Goal: Information Seeking & Learning: Compare options

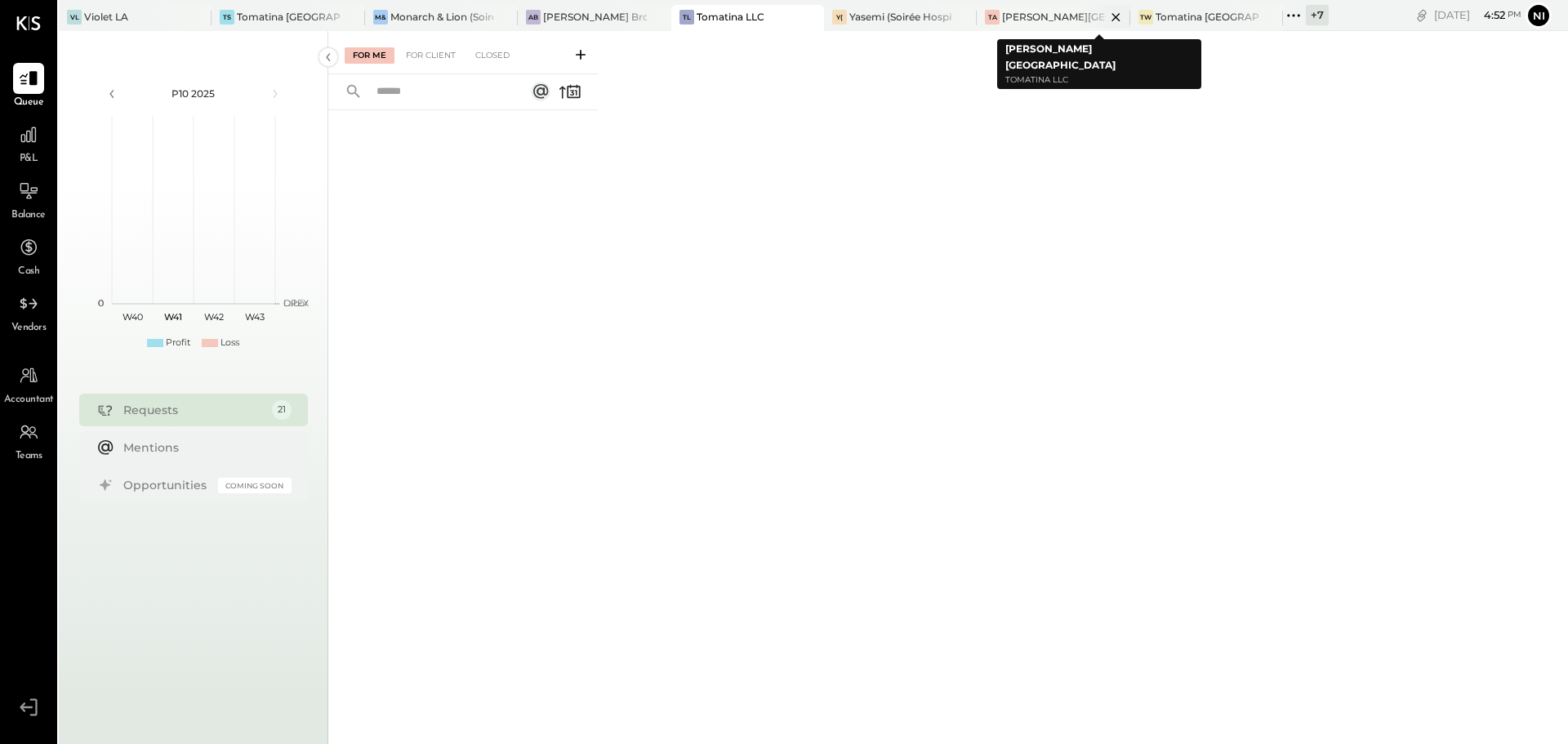
click at [1049, 18] on div "[PERSON_NAME][GEOGRAPHIC_DATA]" at bounding box center [1053, 16] width 103 height 14
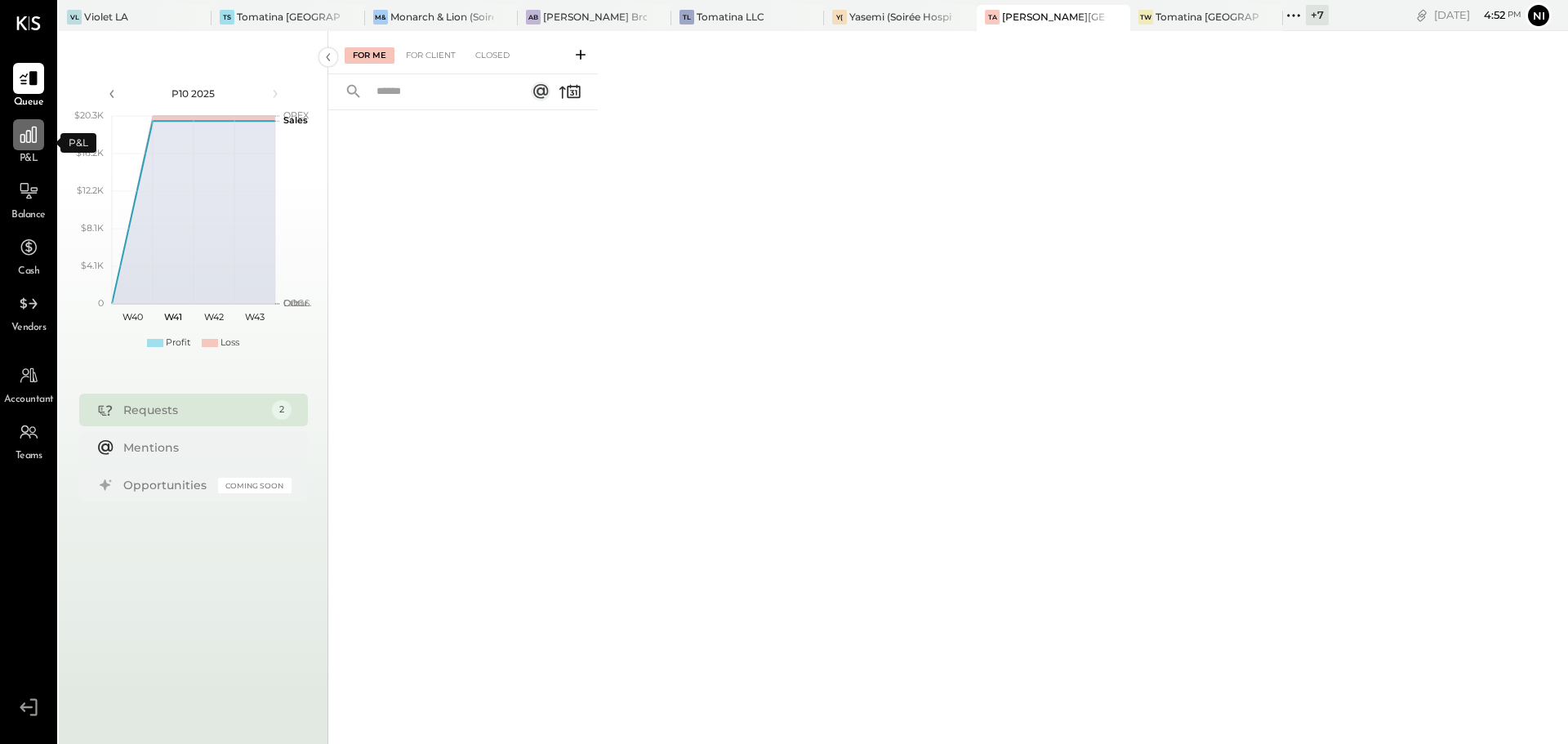
click at [32, 138] on icon at bounding box center [29, 135] width 16 height 16
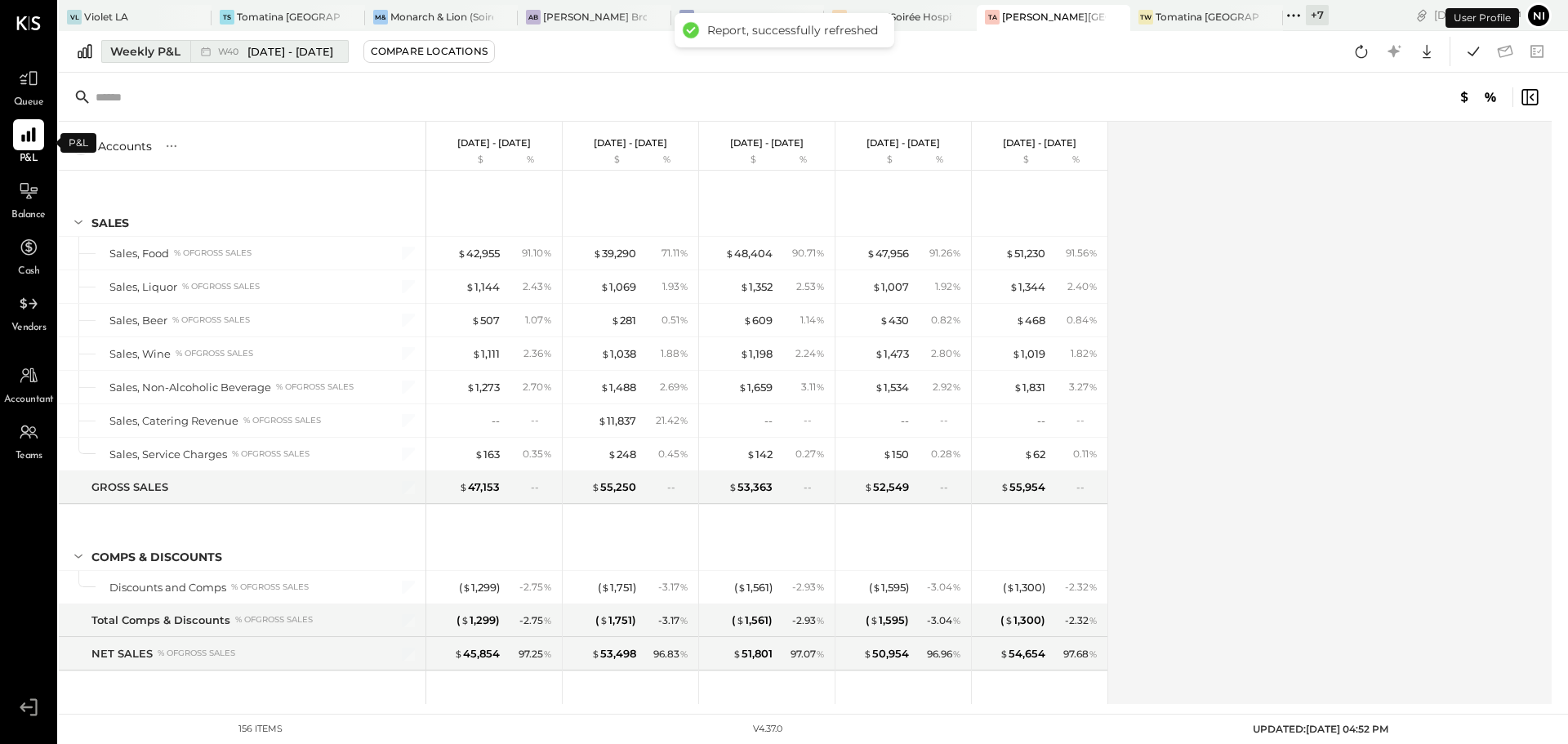
click at [171, 51] on div "Weekly P&L" at bounding box center [145, 51] width 70 height 16
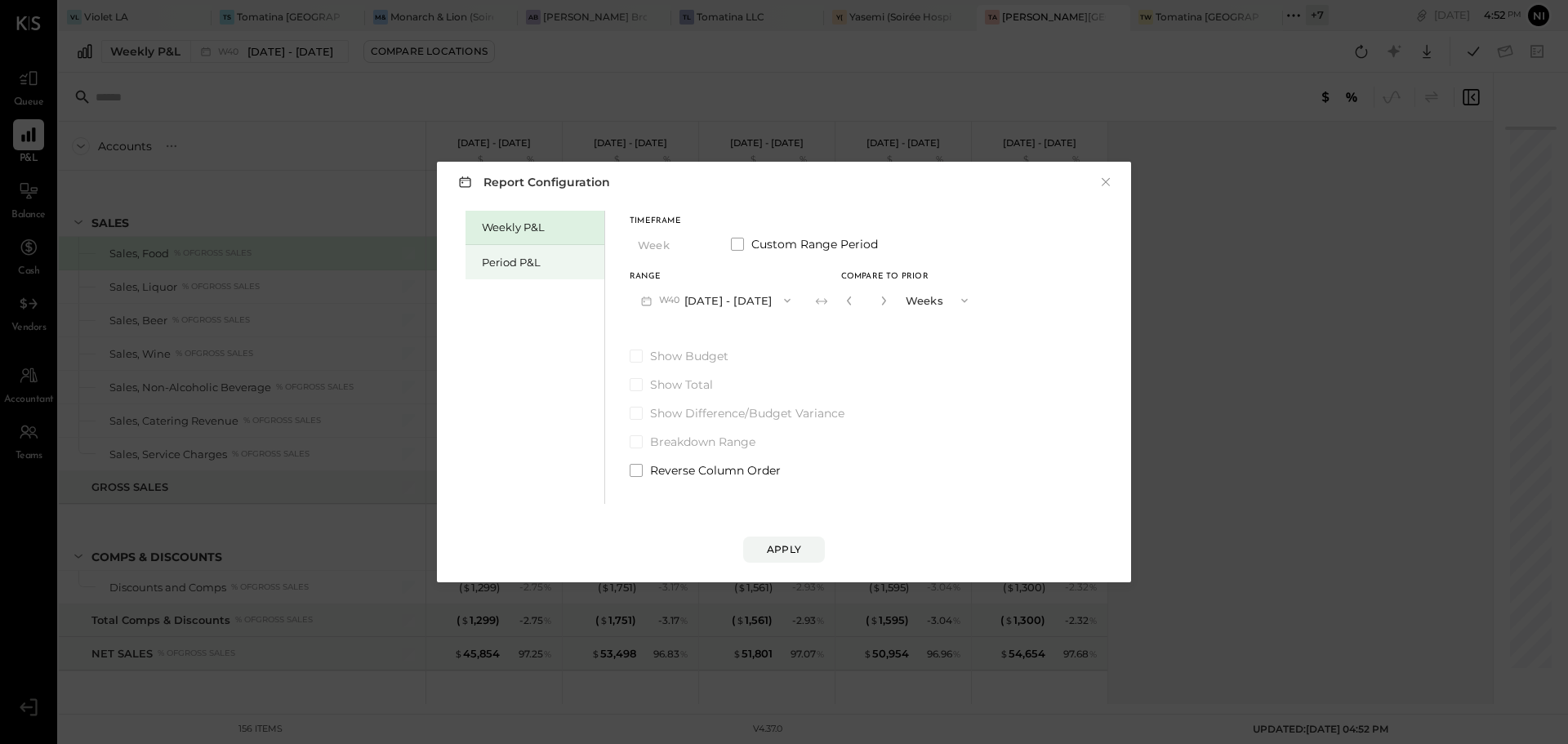
click at [532, 264] on div "Period P&L" at bounding box center [539, 262] width 115 height 15
click at [713, 302] on button "P10 [DATE] - [DATE]" at bounding box center [712, 300] width 167 height 30
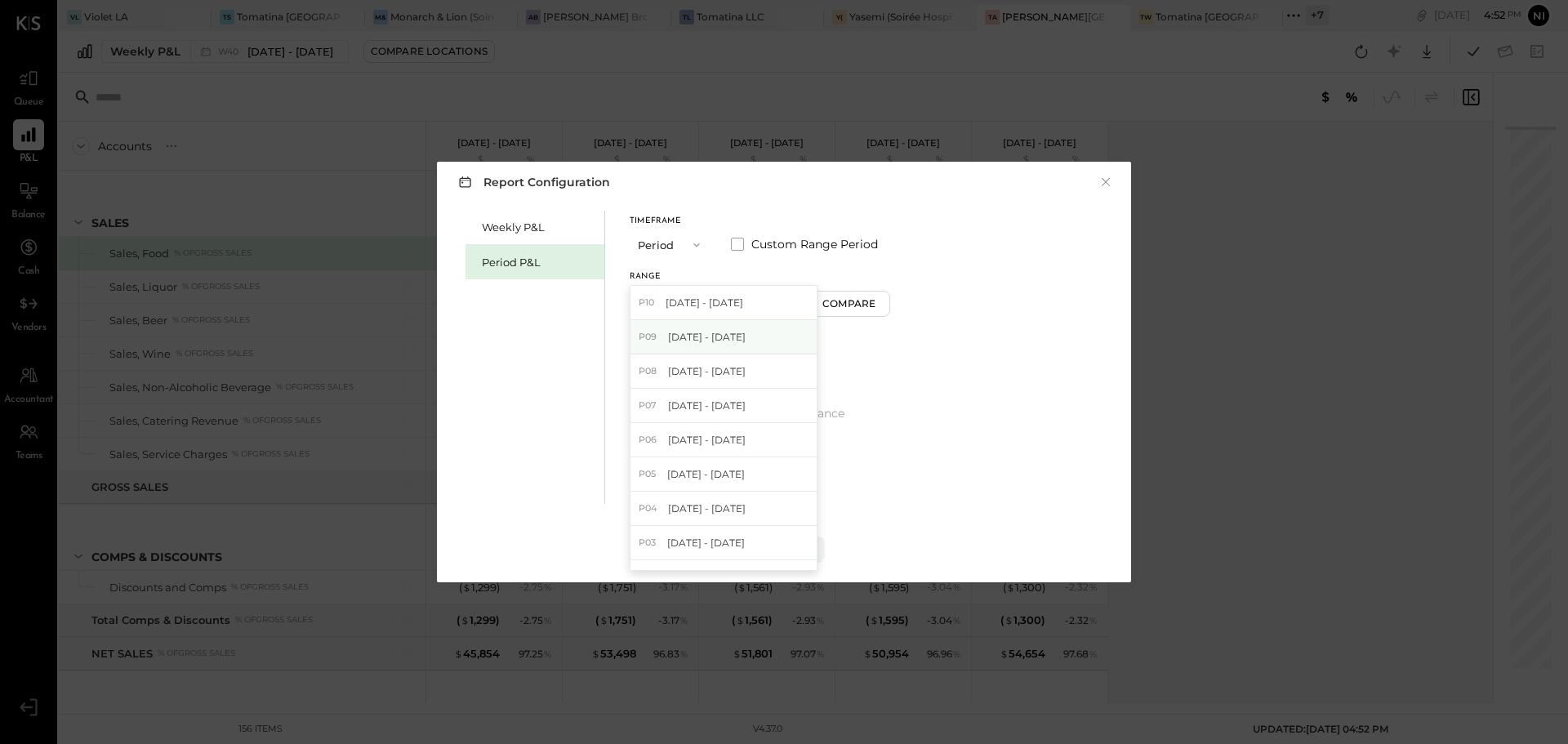
click at [701, 335] on span "[DATE] - [DATE]" at bounding box center [707, 336] width 78 height 14
click at [877, 297] on div "Compare" at bounding box center [851, 302] width 53 height 14
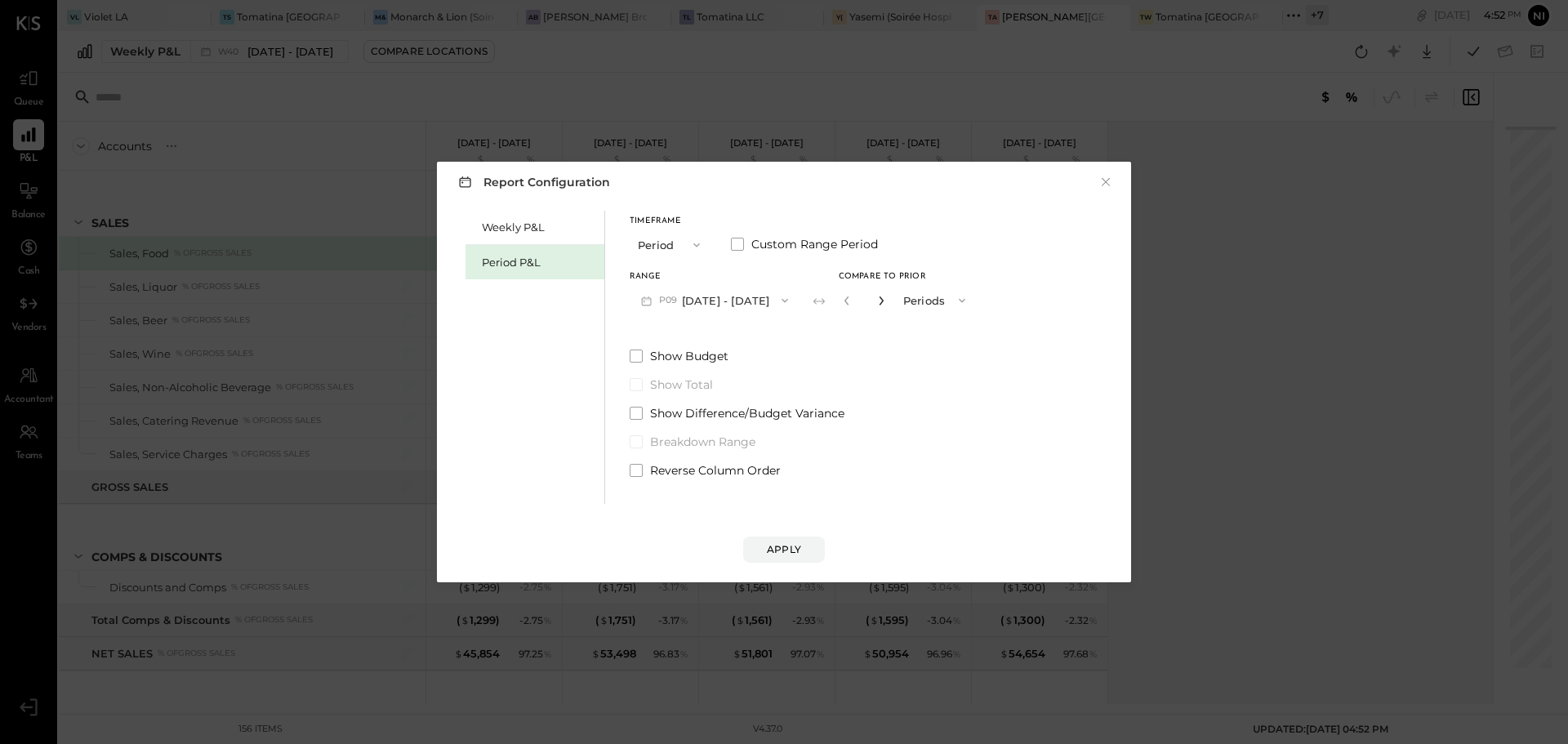
click at [886, 300] on icon "button" at bounding box center [880, 300] width 10 height 10
type input "*"
click at [807, 543] on button "Apply" at bounding box center [784, 549] width 81 height 26
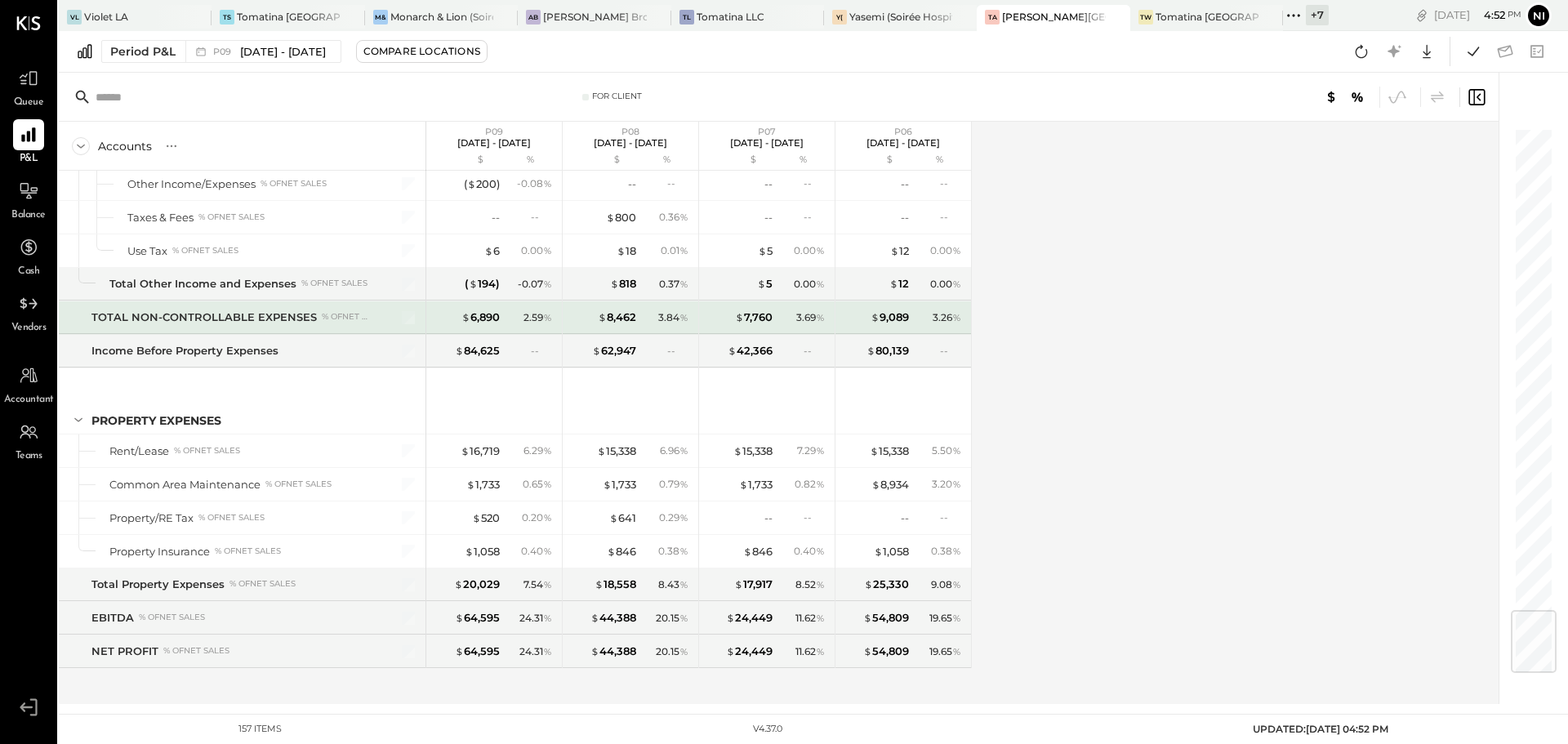
scroll to position [4088, 0]
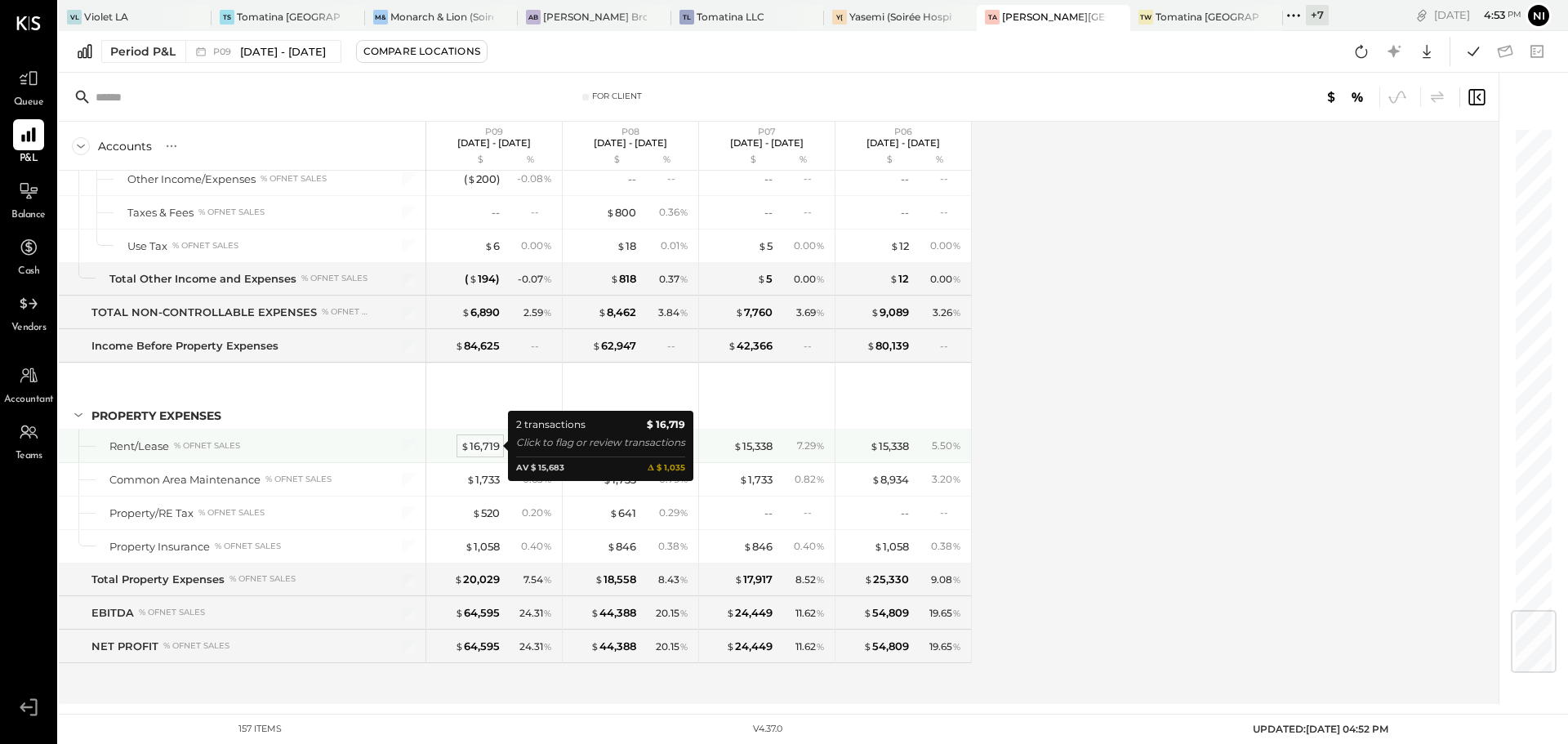
click at [488, 449] on div "$ 16,719" at bounding box center [479, 446] width 39 height 15
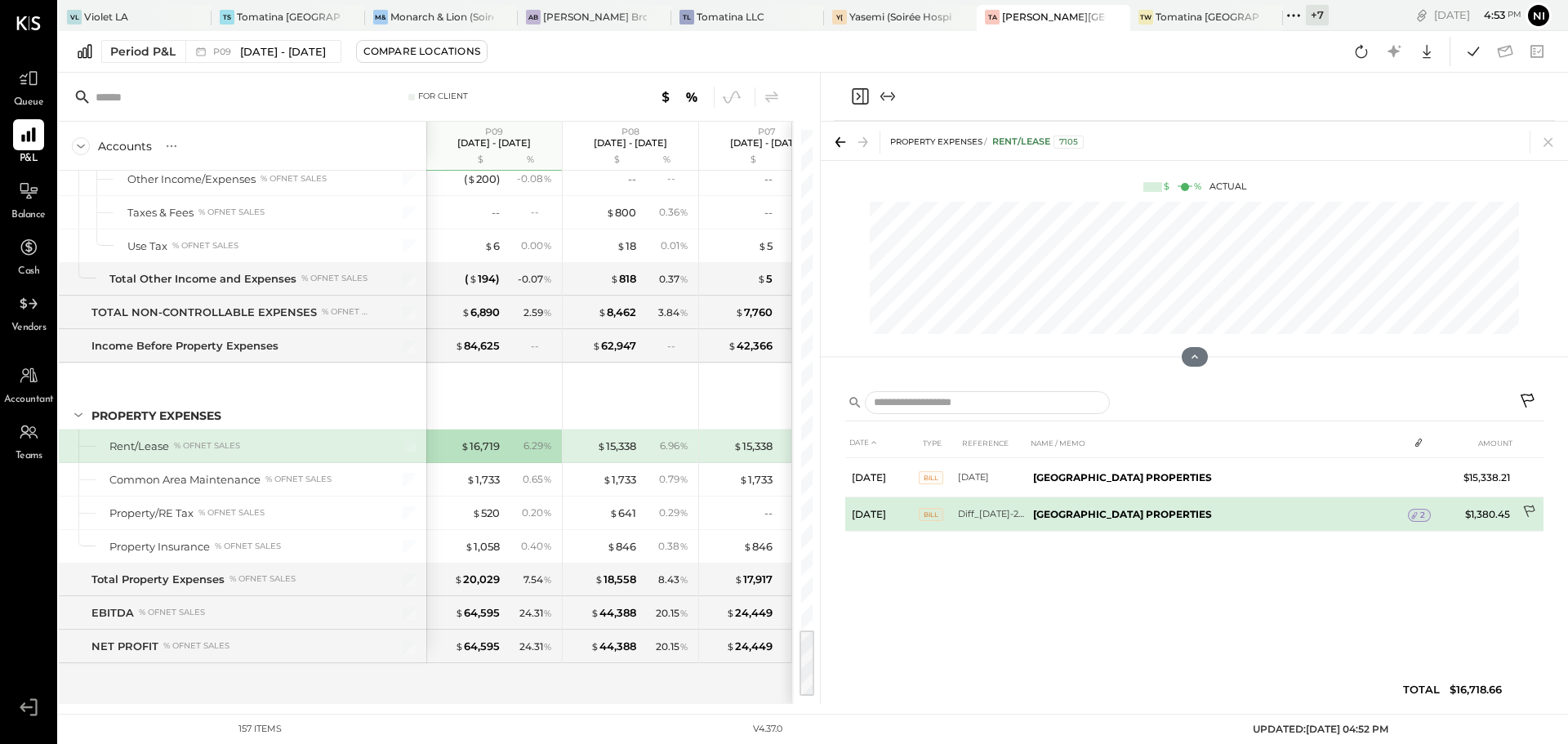
click at [1528, 514] on icon at bounding box center [1530, 513] width 16 height 16
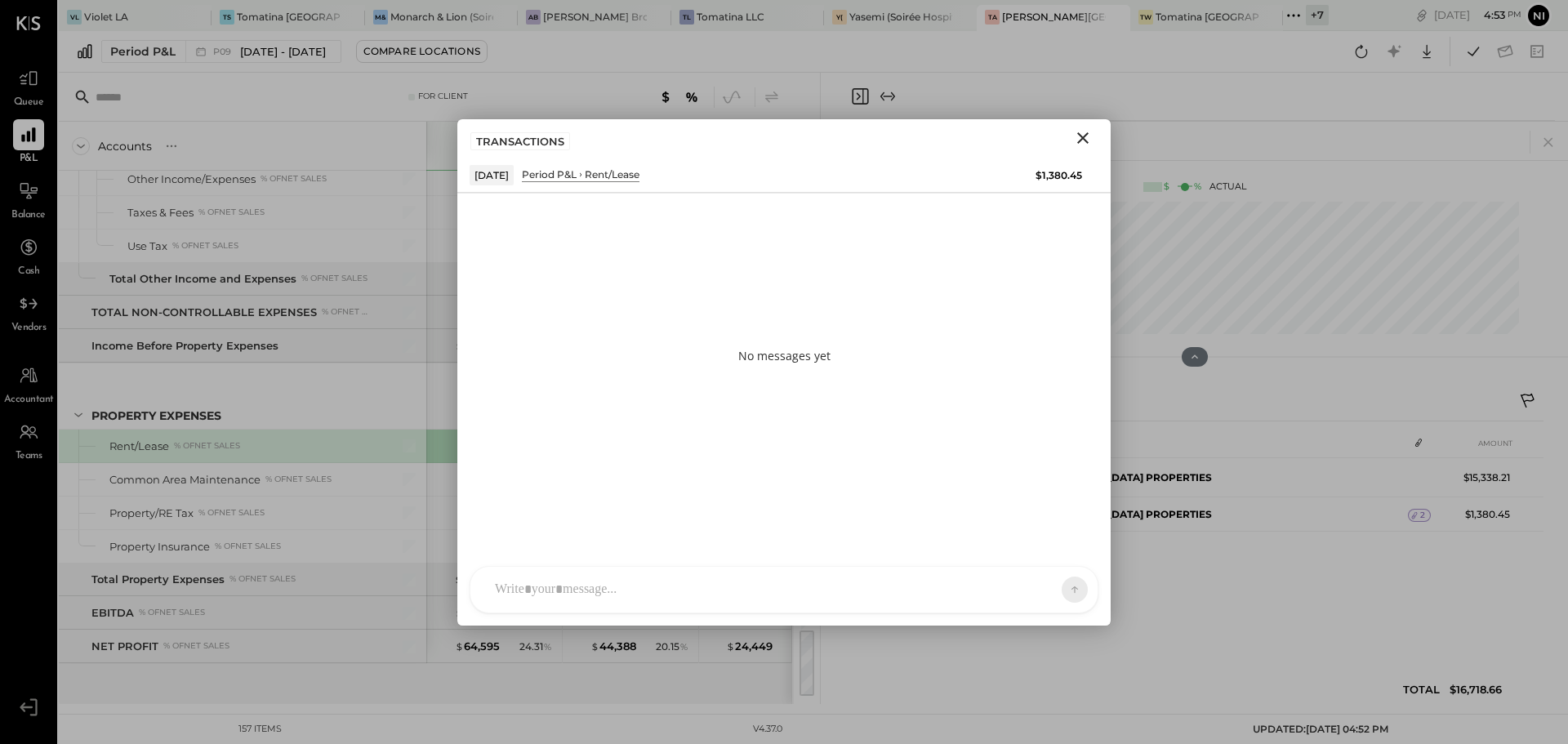
click at [659, 568] on div at bounding box center [784, 590] width 627 height 46
click at [642, 589] on div at bounding box center [769, 590] width 565 height 36
click at [1088, 139] on icon "Close" at bounding box center [1082, 138] width 20 height 20
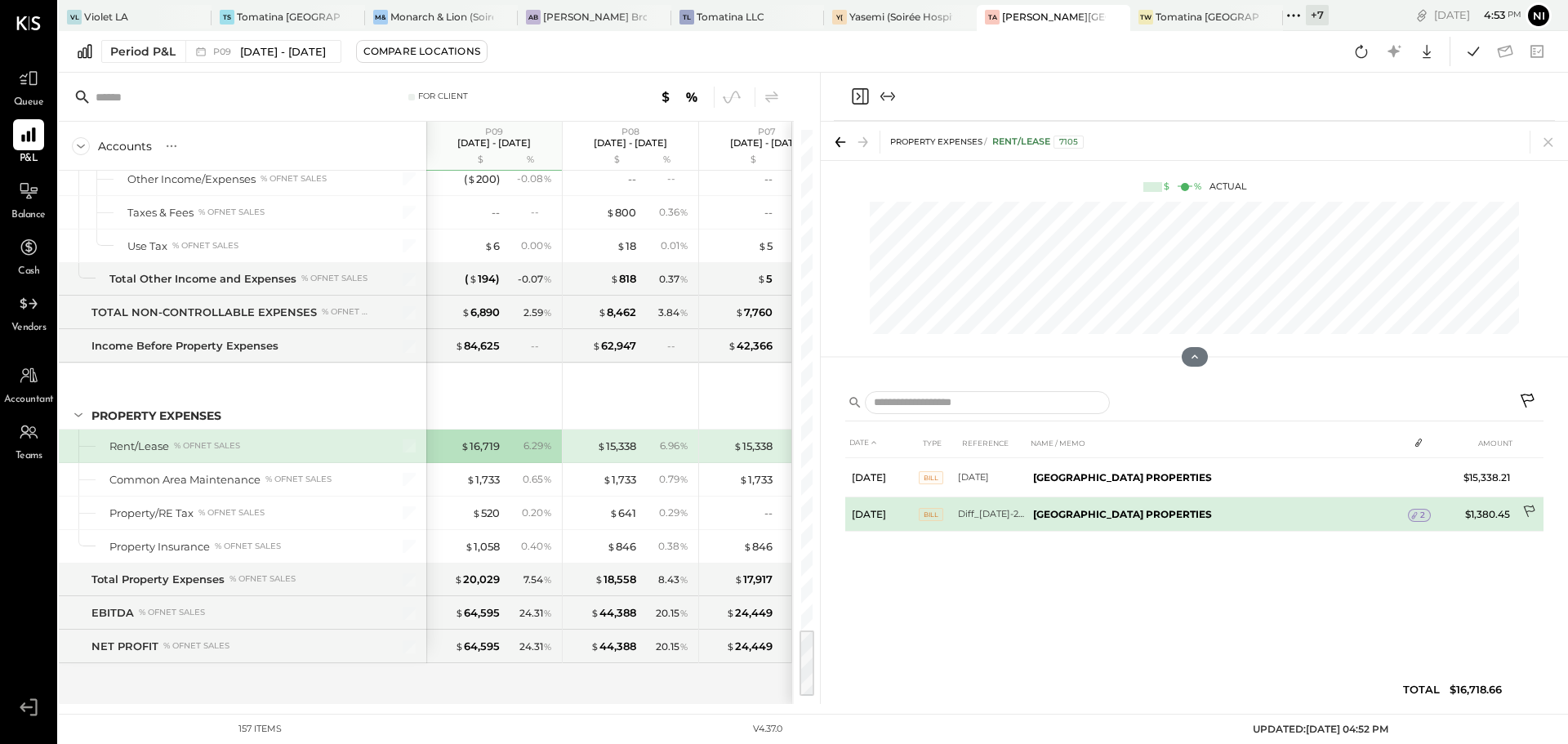
click at [1526, 506] on icon at bounding box center [1530, 513] width 16 height 16
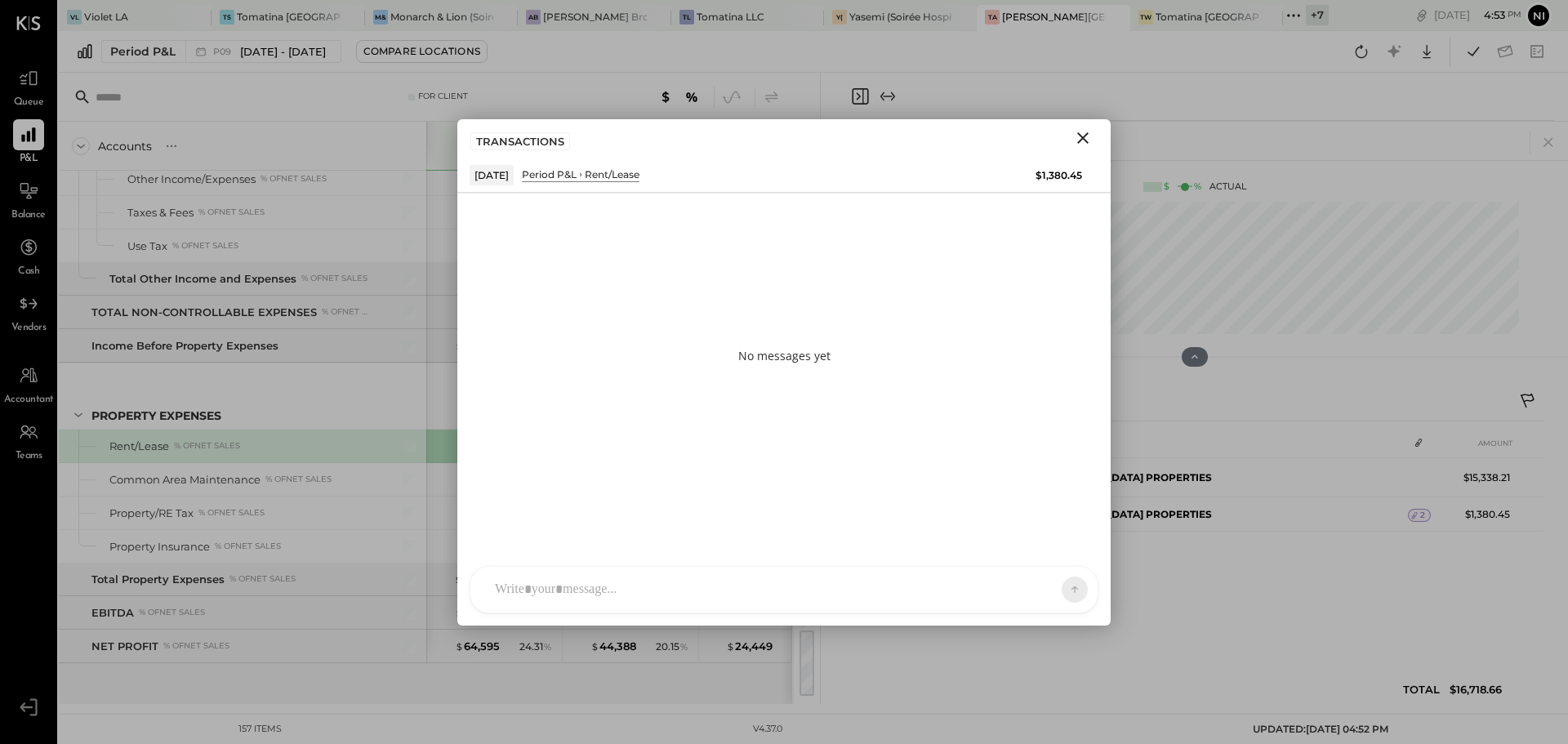
click at [582, 591] on div at bounding box center [784, 590] width 627 height 46
click at [1037, 589] on icon at bounding box center [1036, 589] width 13 height 13
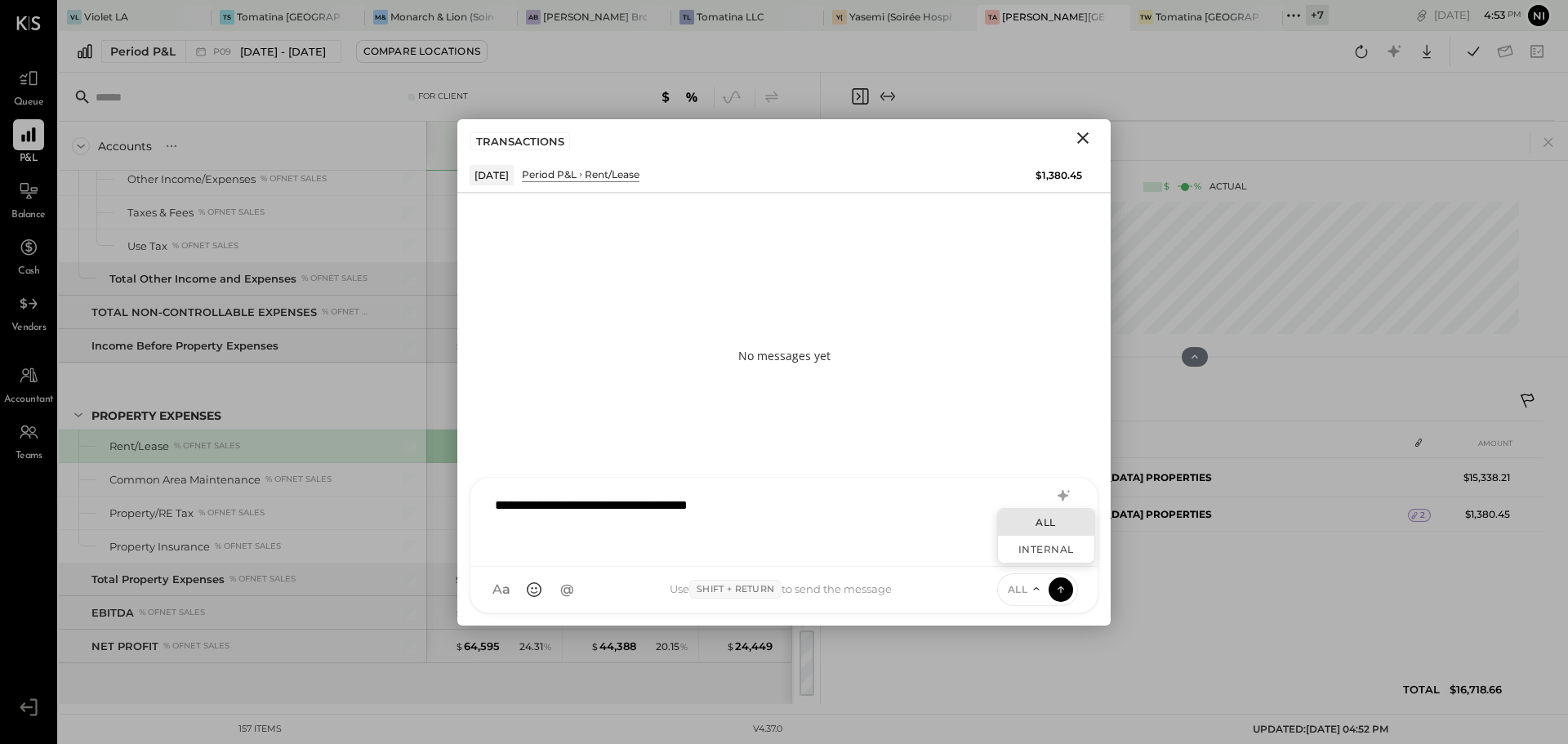
click at [1037, 589] on icon at bounding box center [1035, 589] width 5 height 3
click at [1093, 136] on button "Close" at bounding box center [1082, 138] width 30 height 22
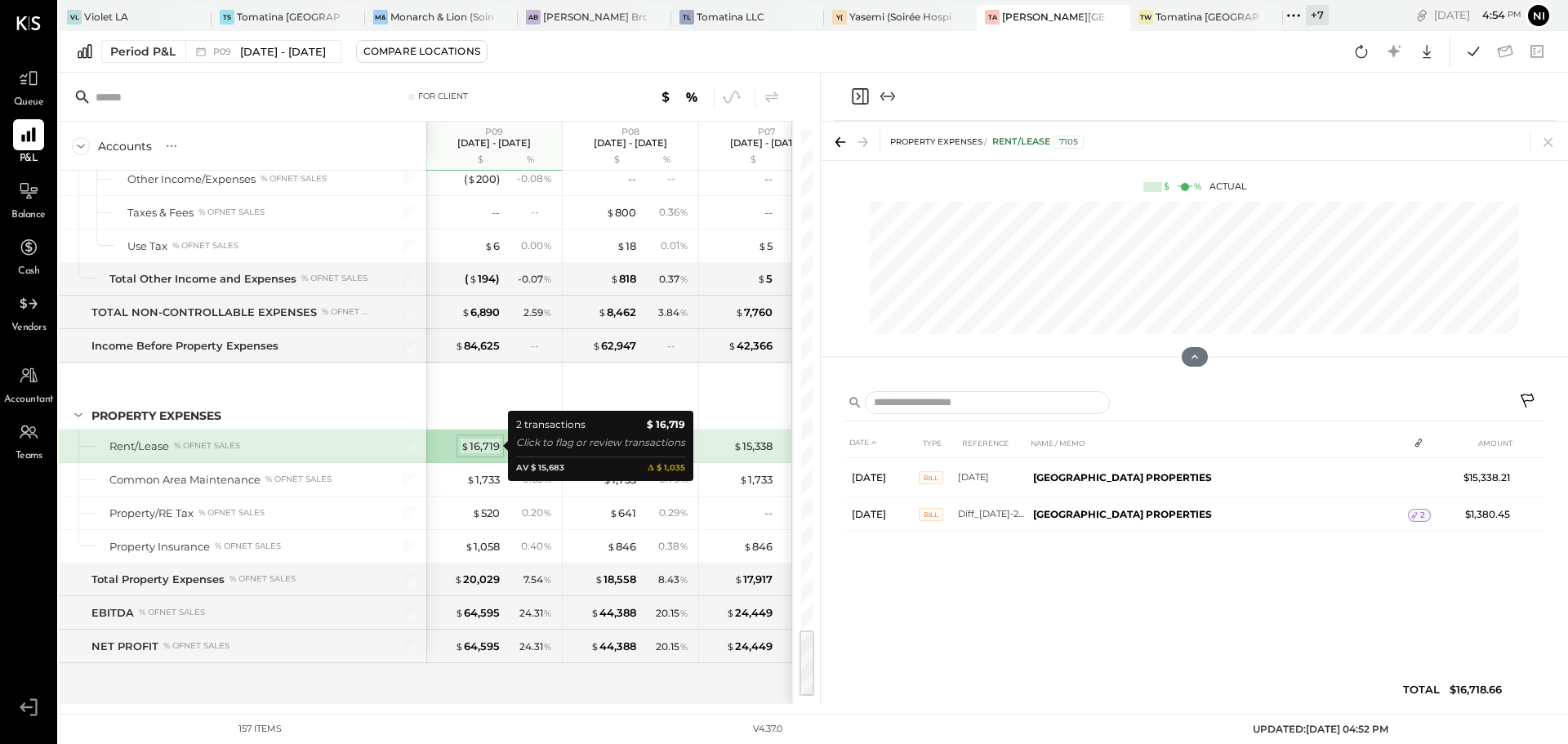
click at [478, 441] on div "$ 16,719" at bounding box center [479, 446] width 39 height 15
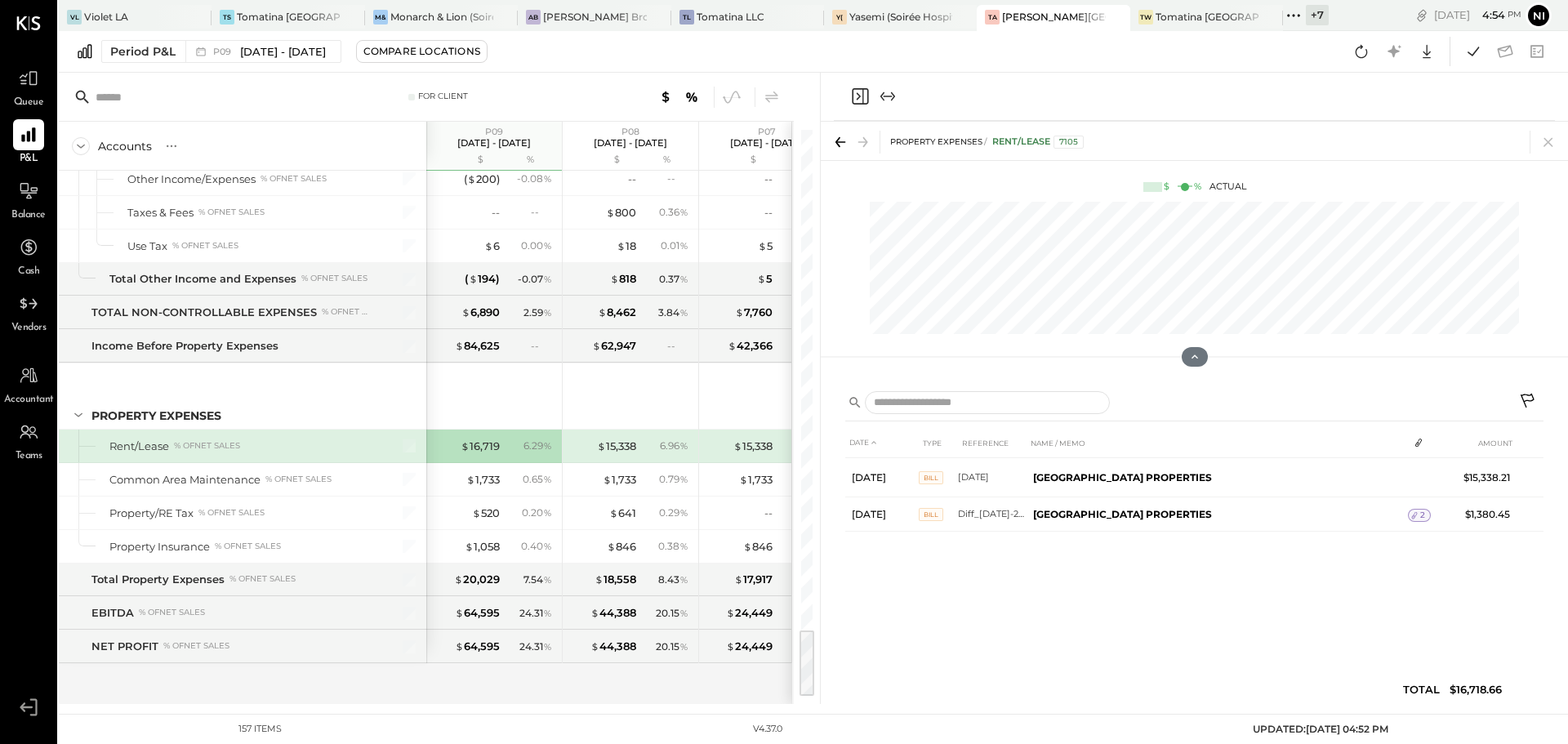
click at [533, 444] on div "6.29 %" at bounding box center [538, 446] width 29 height 14
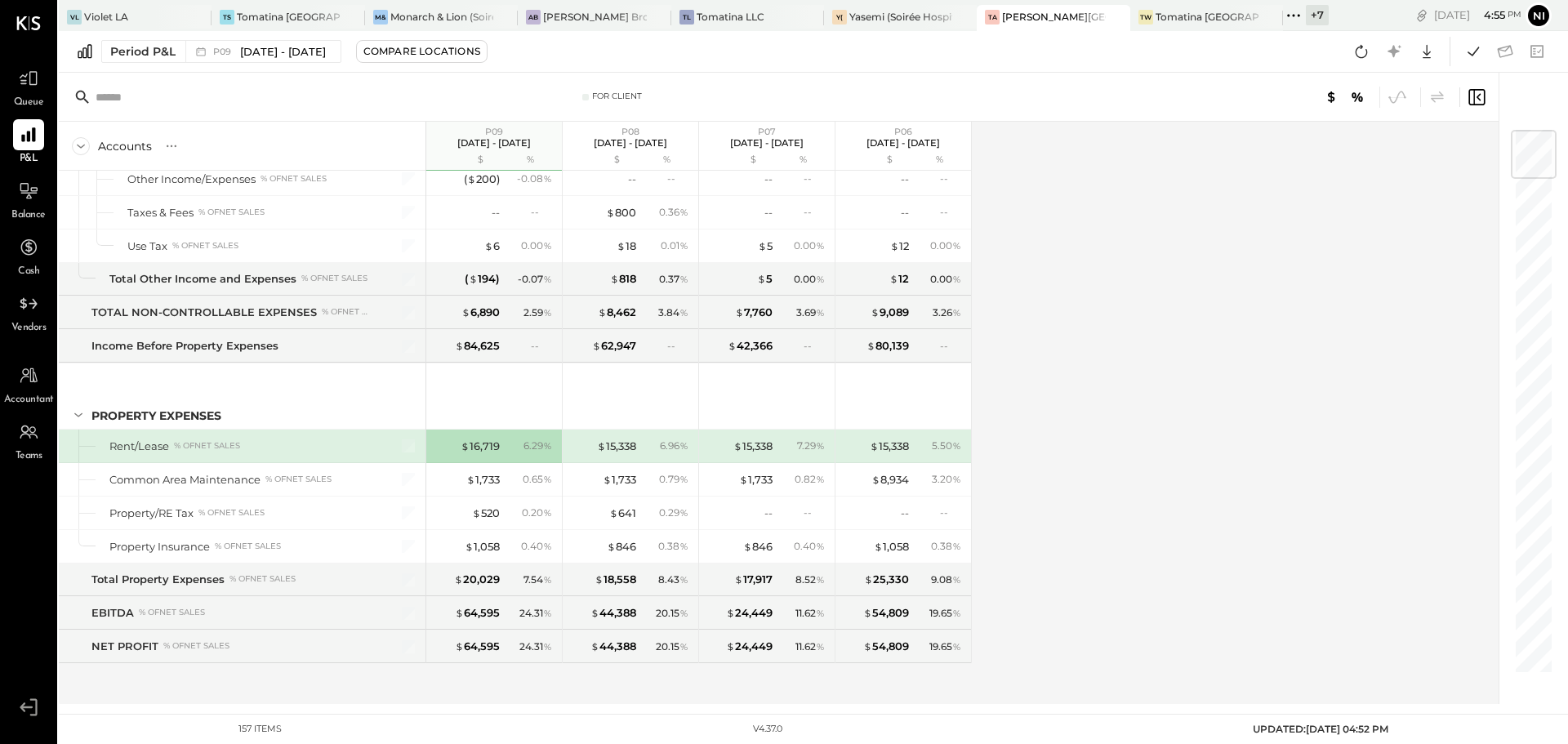
click at [530, 442] on div "6.29 %" at bounding box center [538, 446] width 29 height 14
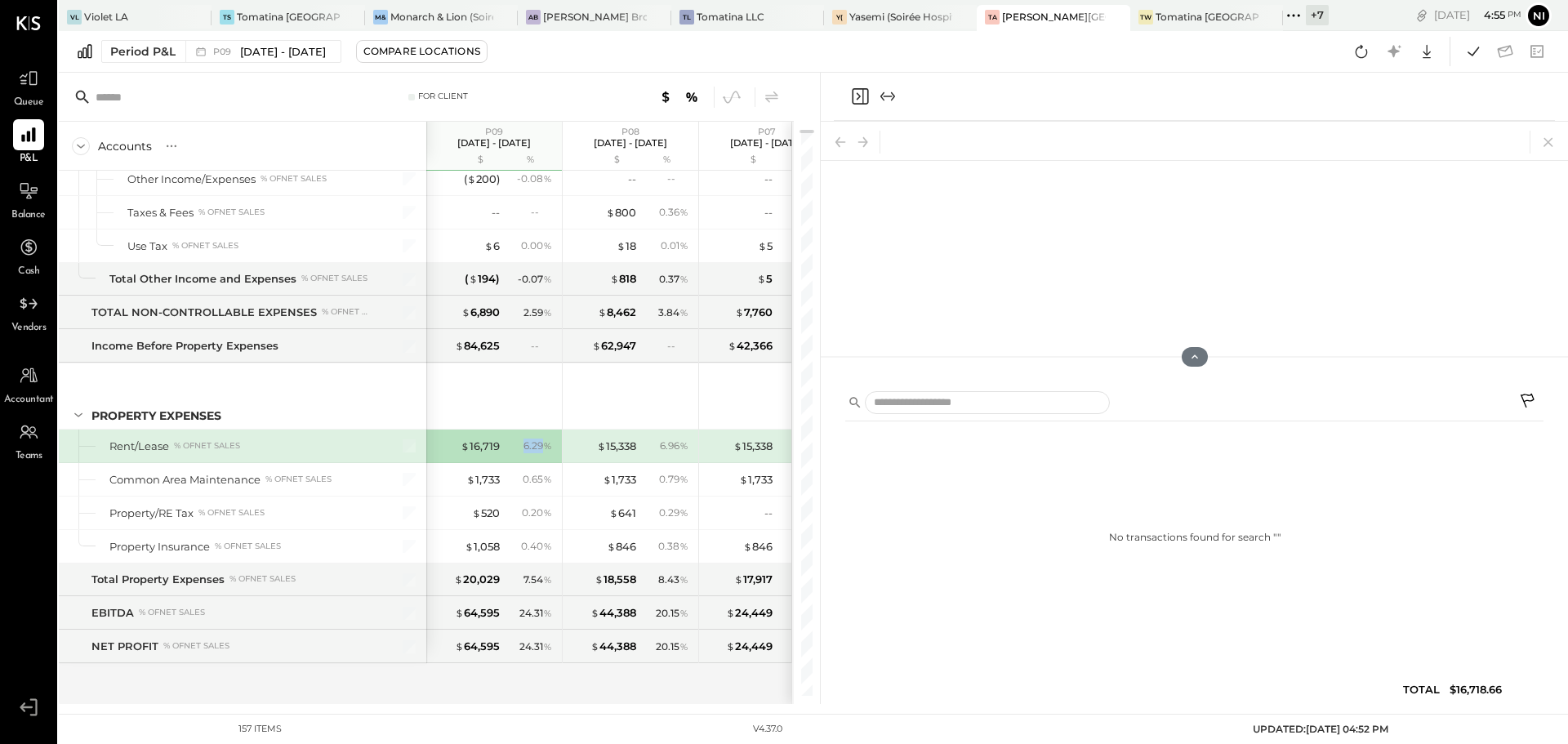
click at [530, 442] on div "6.29 %" at bounding box center [538, 446] width 29 height 14
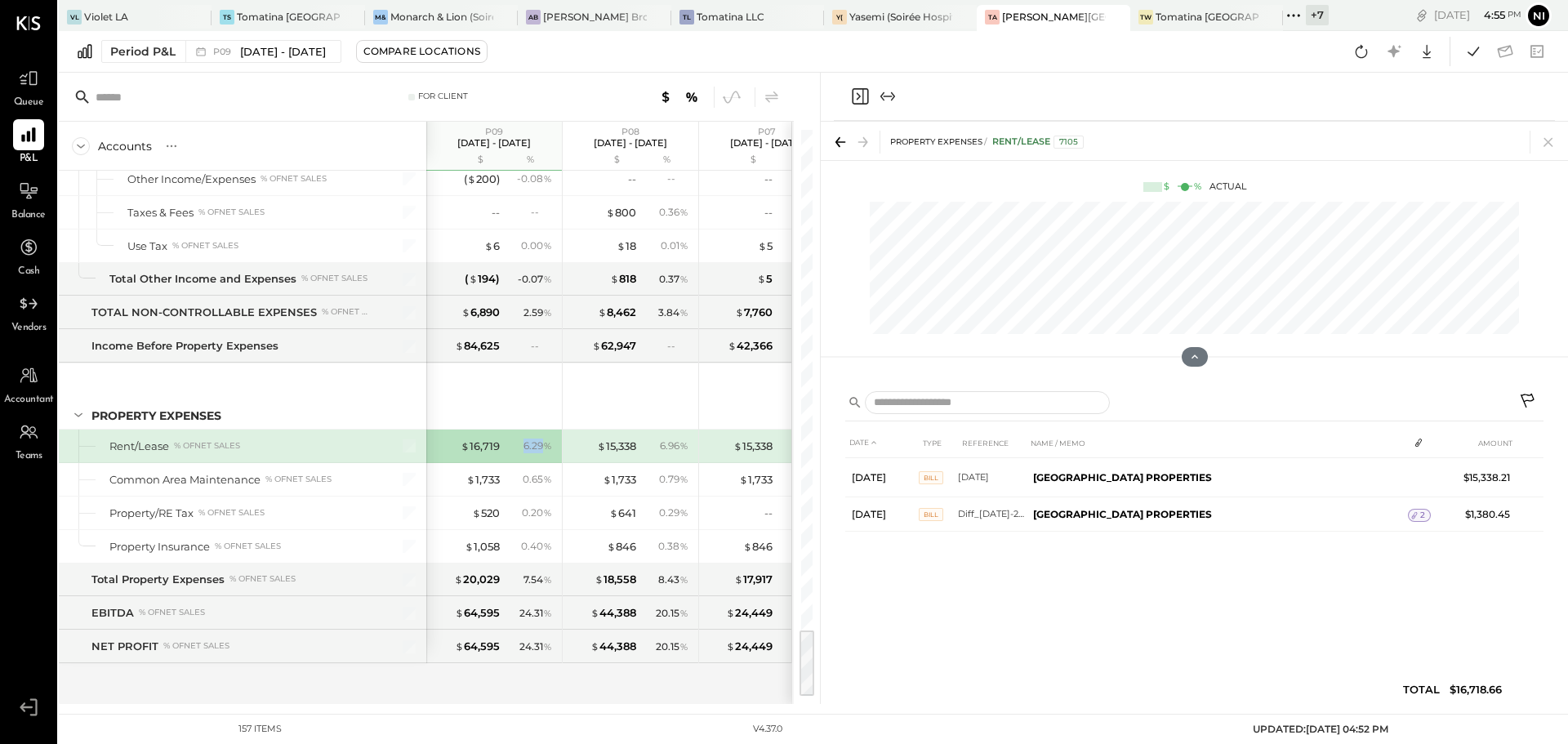
click at [1530, 397] on icon at bounding box center [1528, 403] width 20 height 20
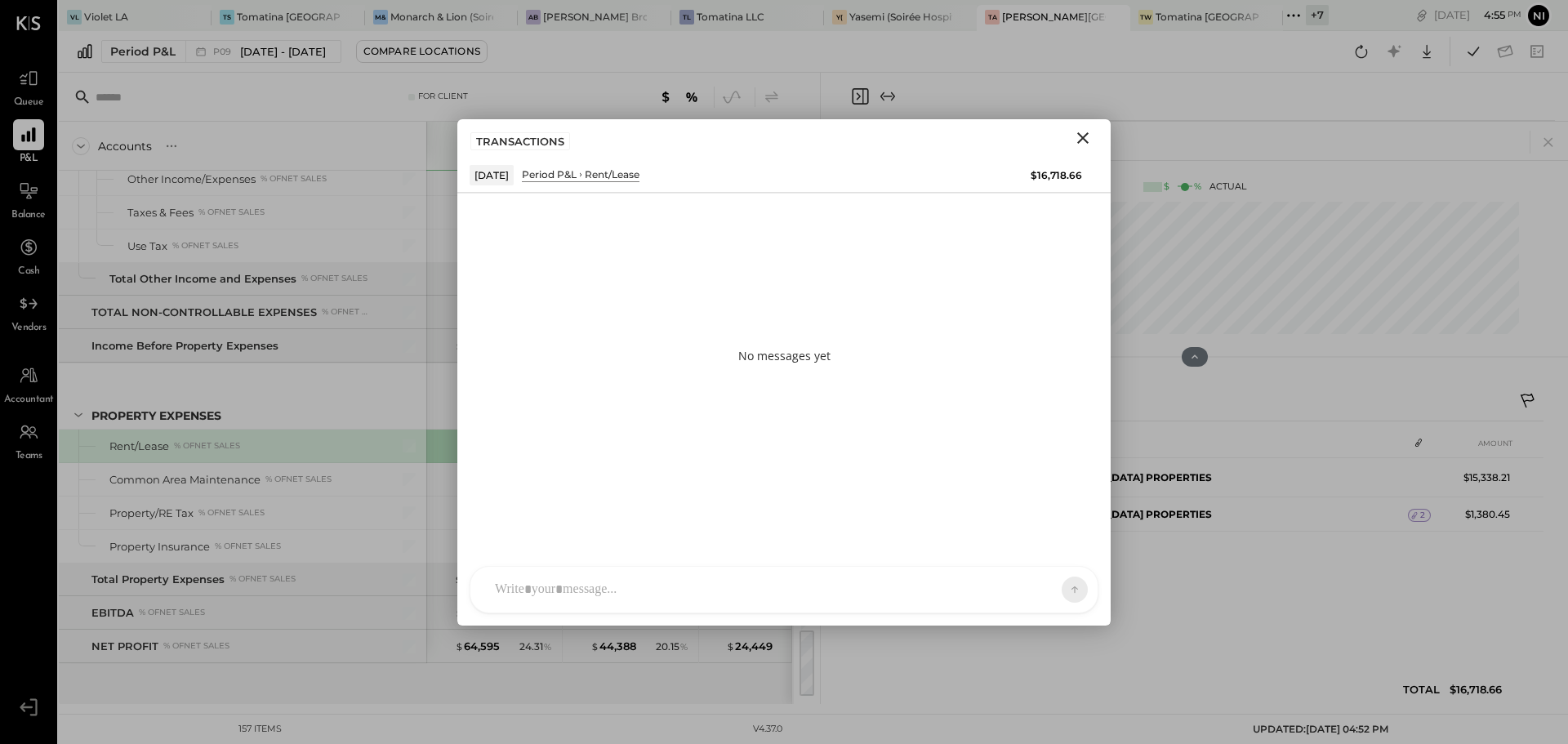
click at [531, 581] on div at bounding box center [769, 590] width 565 height 36
click at [1079, 134] on icon "Close" at bounding box center [1082, 138] width 12 height 12
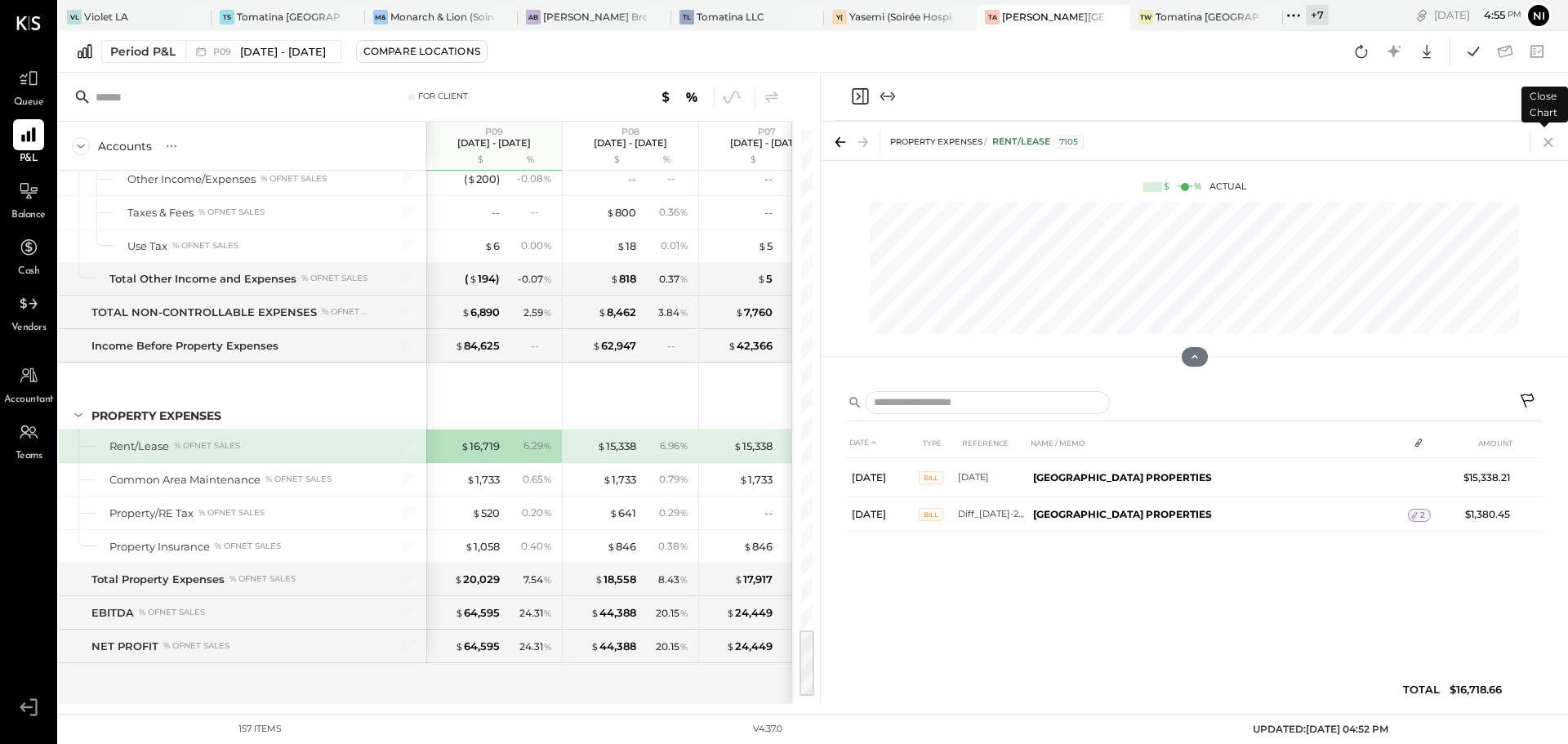
click at [1544, 145] on icon at bounding box center [1547, 143] width 9 height 9
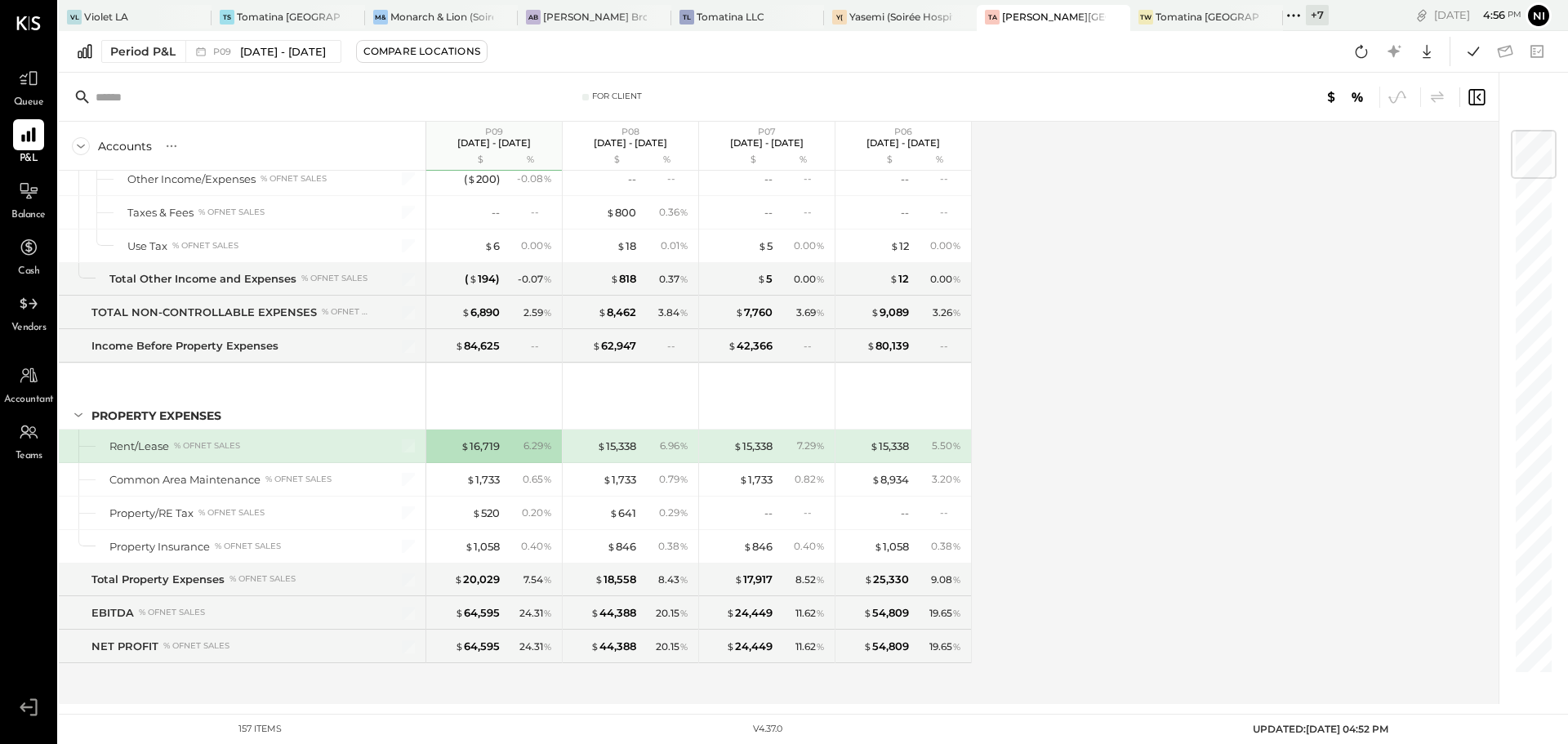
click at [1296, 13] on icon at bounding box center [1294, 15] width 22 height 22
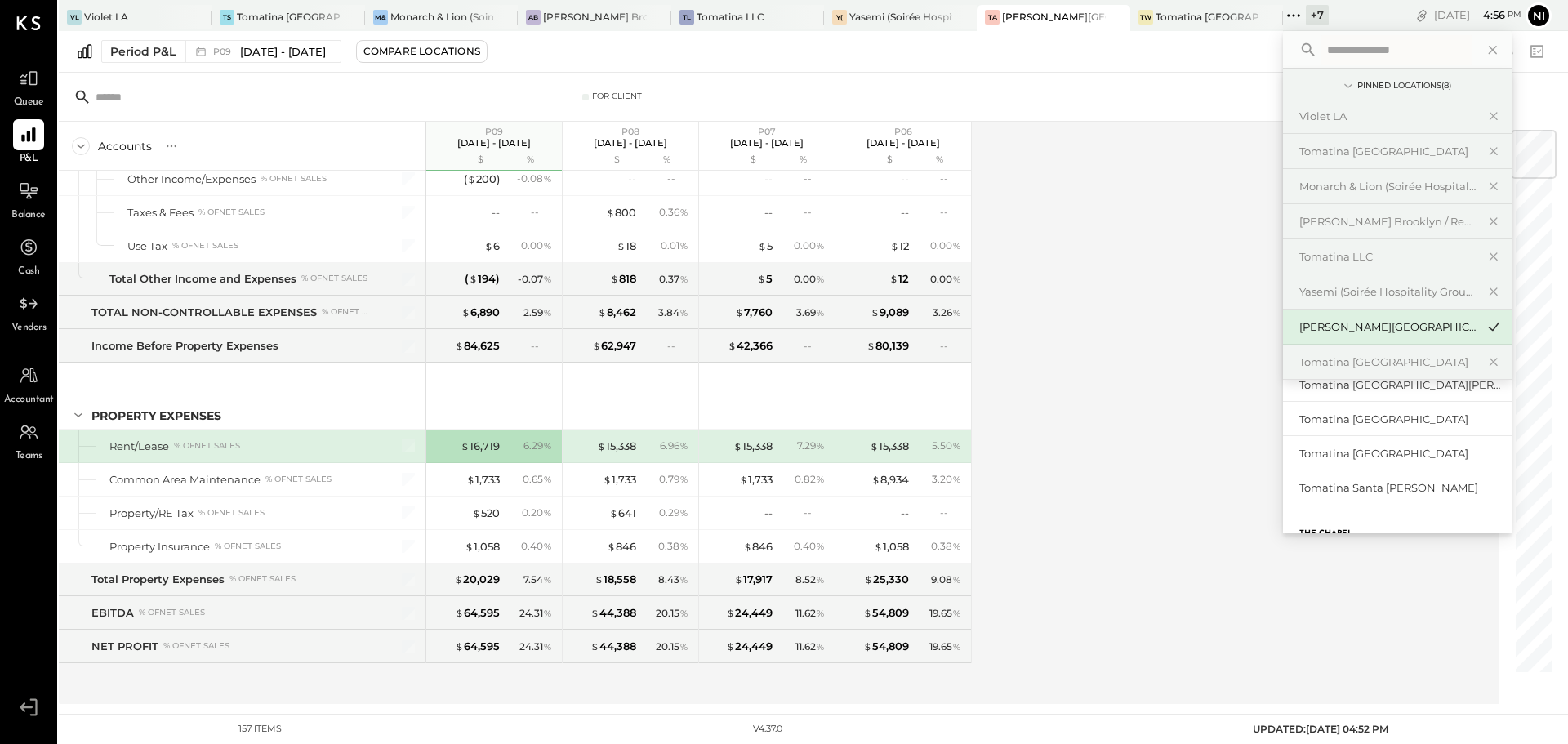
scroll to position [163, 0]
click at [1345, 459] on div "Tomatina [GEOGRAPHIC_DATA]" at bounding box center [1387, 453] width 176 height 15
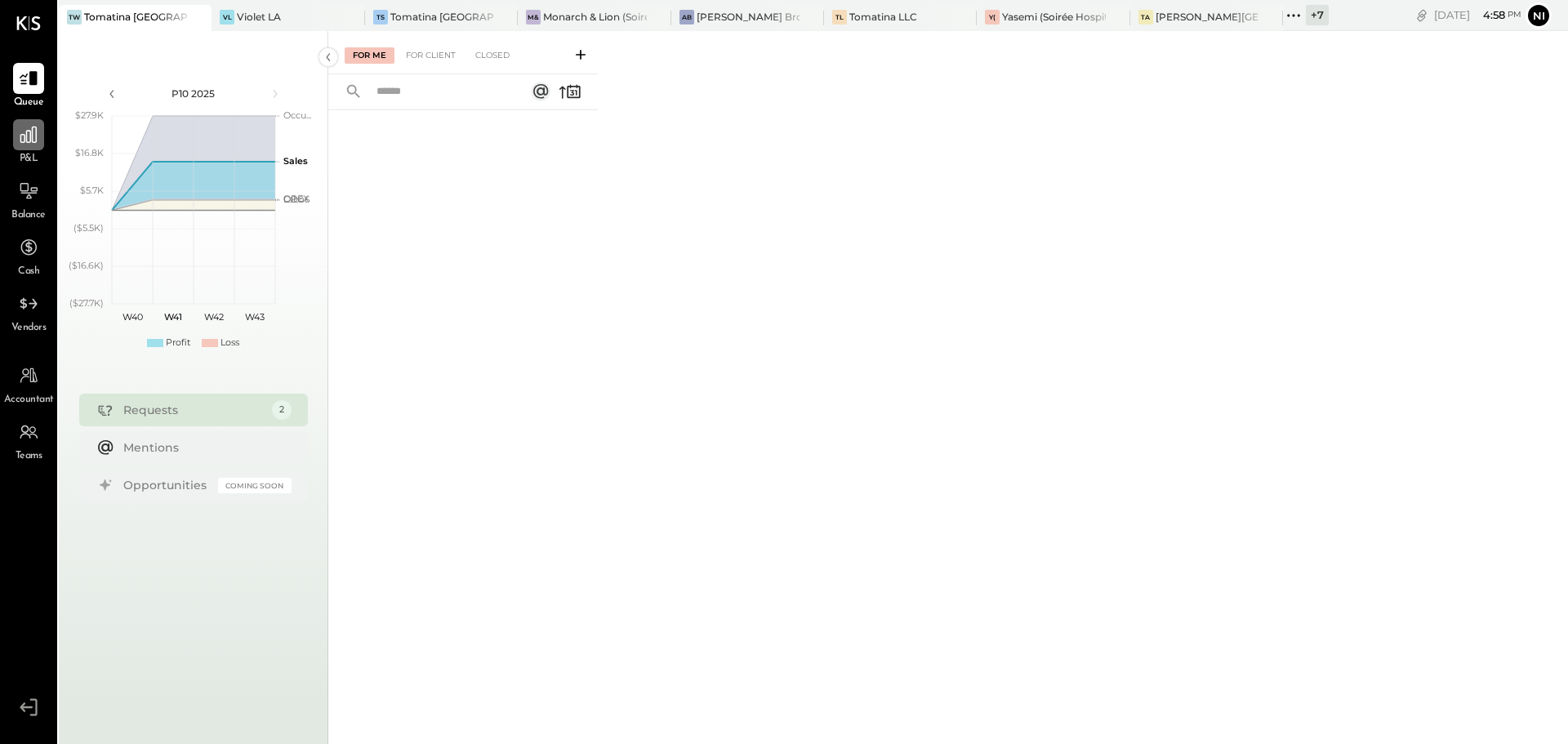
click at [32, 140] on icon at bounding box center [29, 135] width 16 height 16
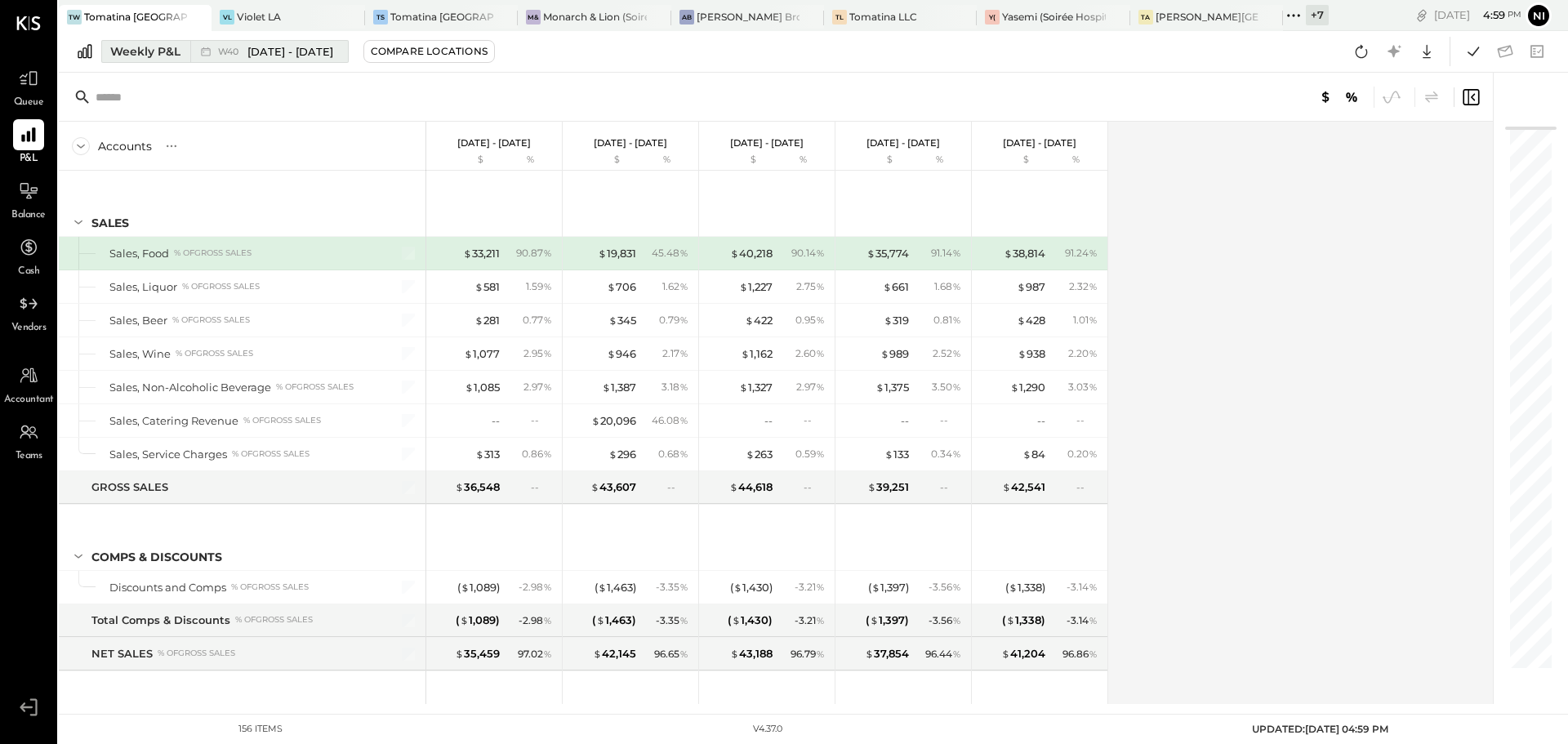
click at [159, 49] on div "Weekly P&L" at bounding box center [145, 51] width 70 height 16
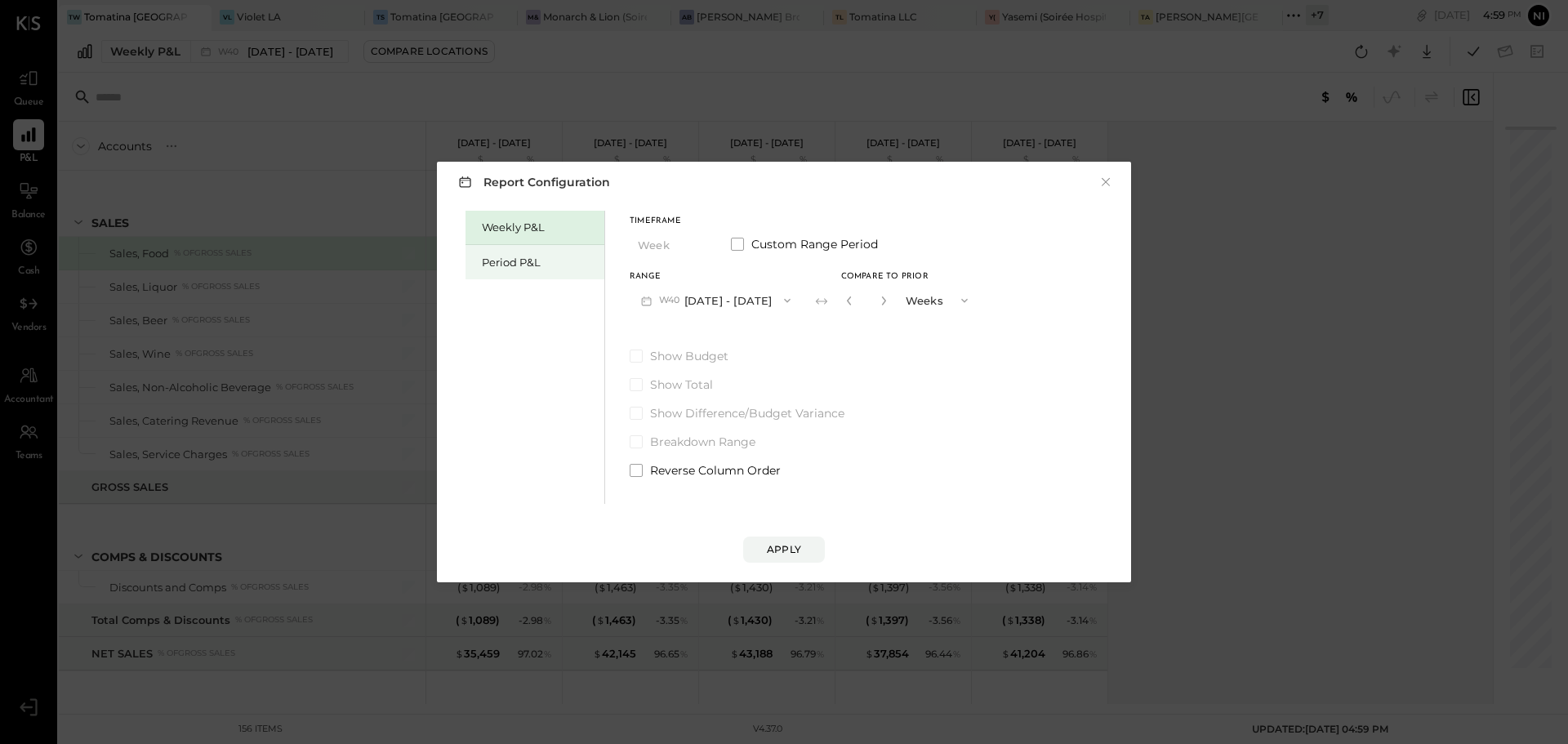
click at [530, 271] on div "Period P&L" at bounding box center [535, 262] width 139 height 34
click at [734, 303] on button "P10 [DATE] - [DATE]" at bounding box center [712, 300] width 167 height 30
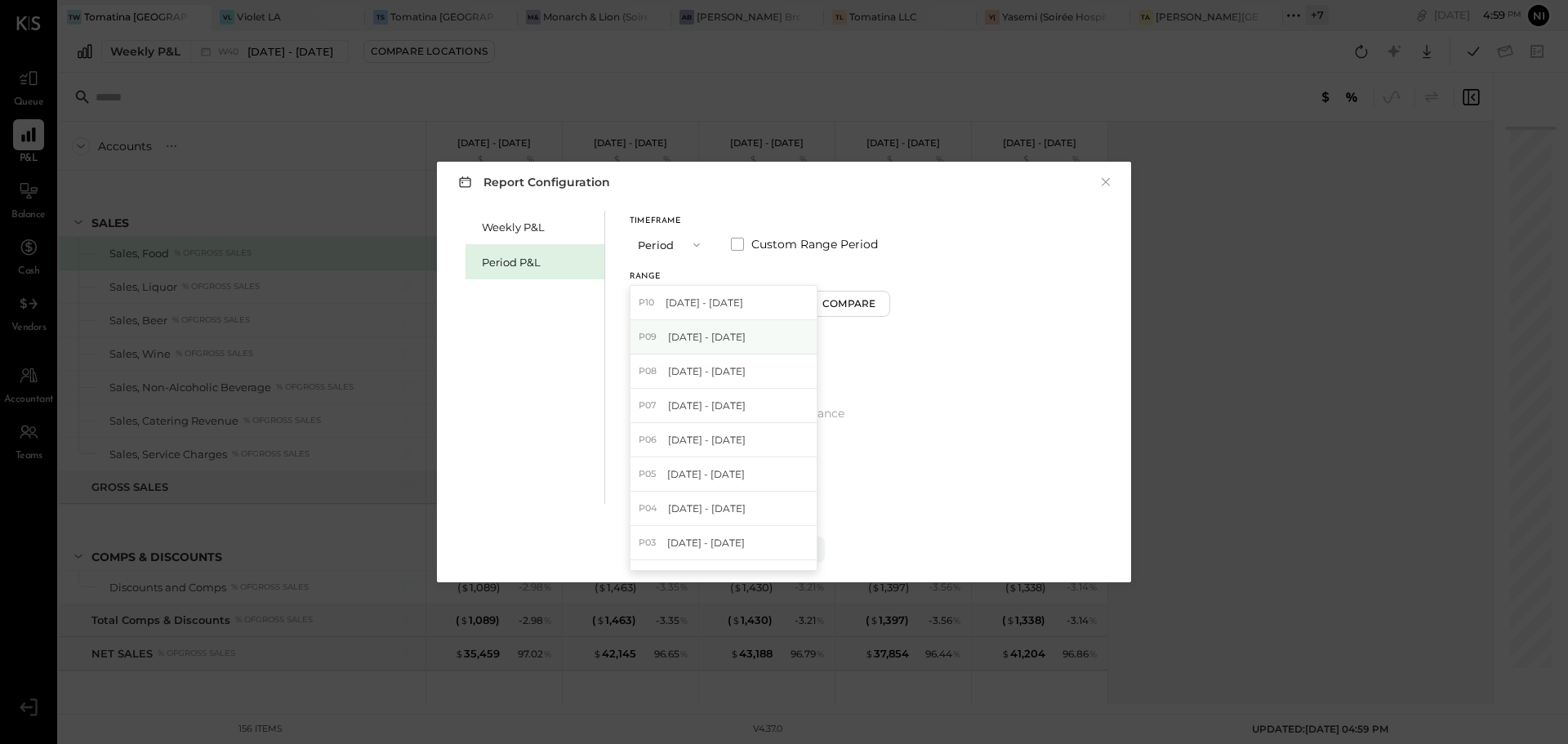
click at [686, 329] on div "P09 [DATE] - [DATE]" at bounding box center [723, 338] width 186 height 34
click at [781, 556] on div "Apply" at bounding box center [784, 549] width 34 height 14
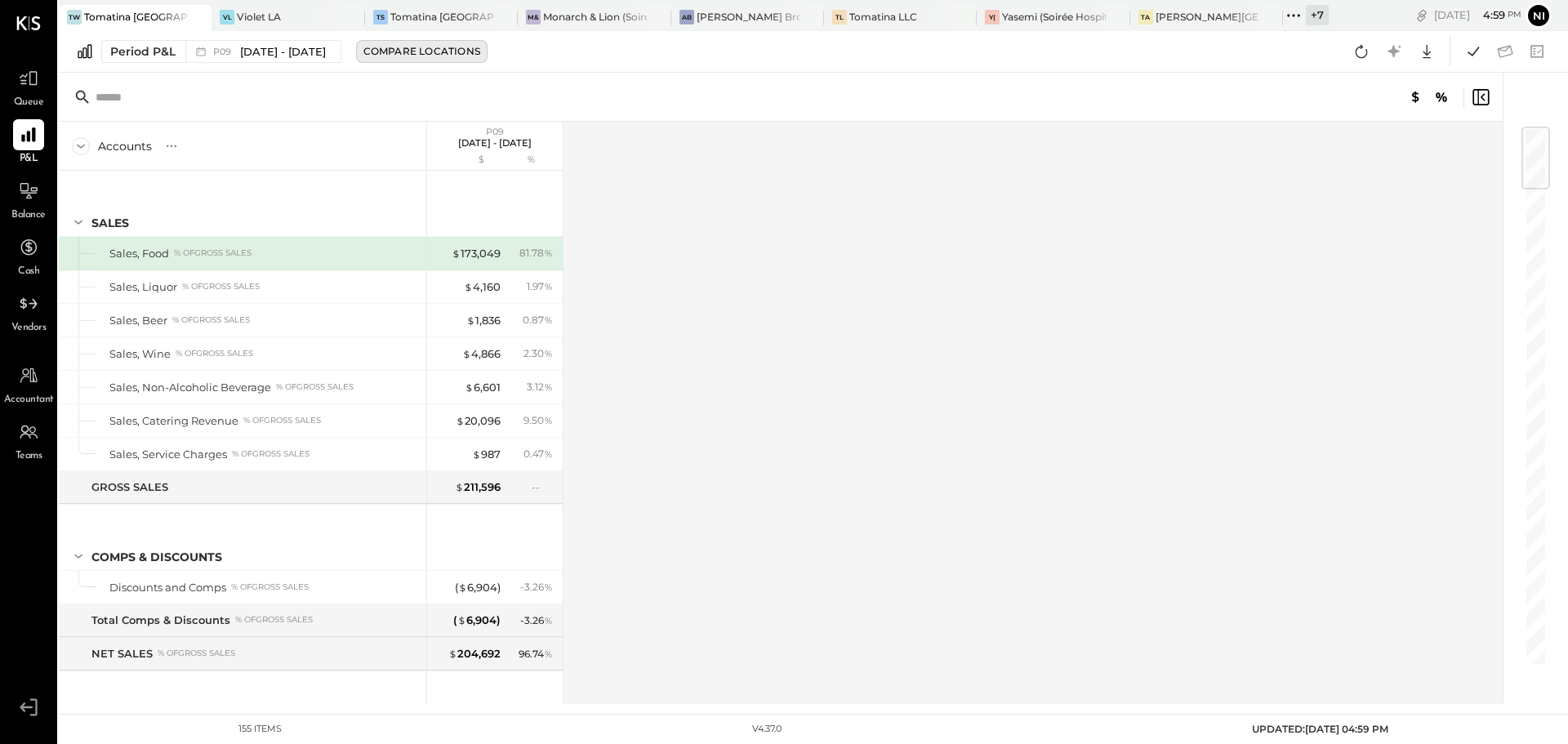
click at [441, 47] on div "Compare Locations" at bounding box center [421, 51] width 116 height 14
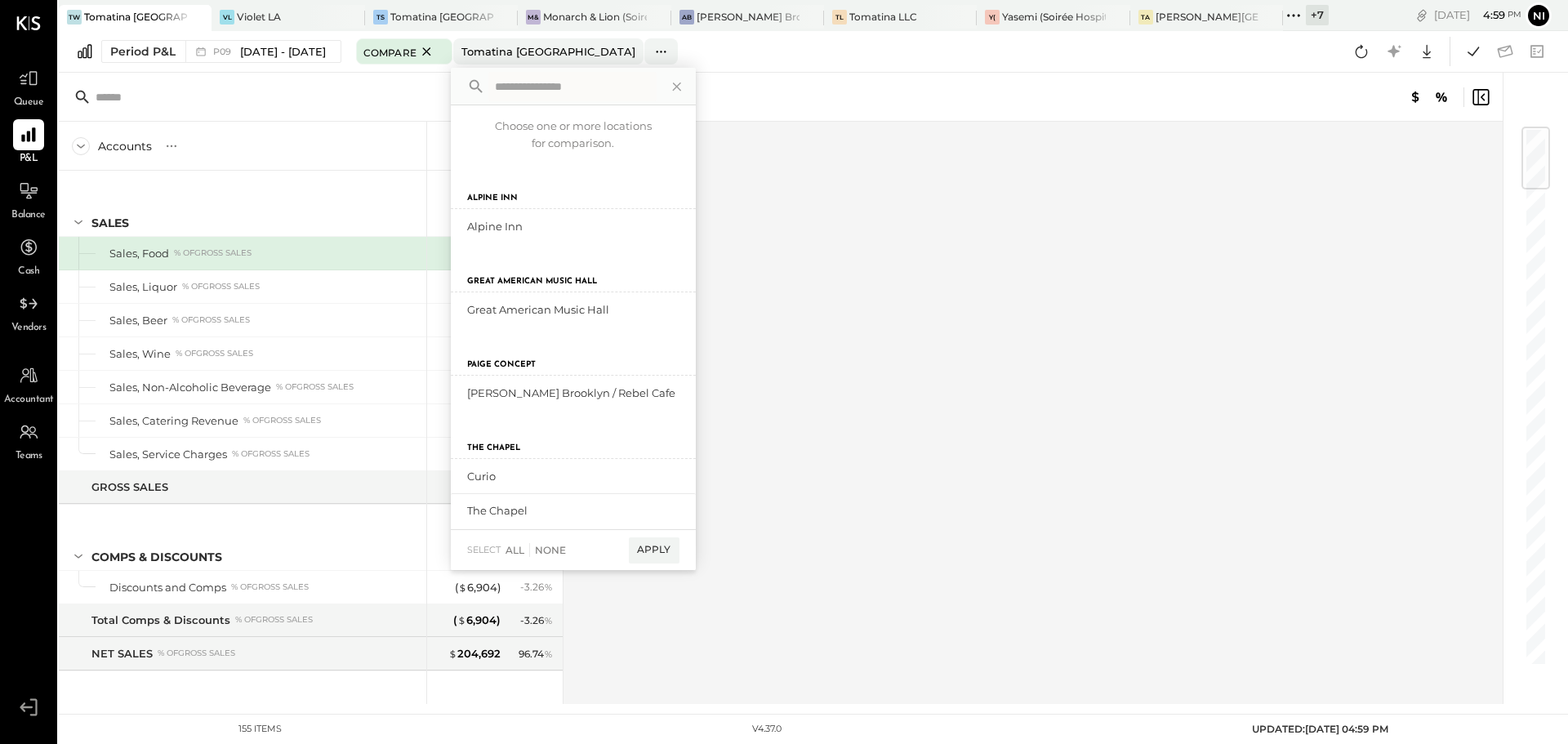
click at [854, 191] on div "Accounts S % GL P09 [DATE] - [DATE] $ % SALES Sales, Food % of GROSS SALES Sale…" at bounding box center [782, 413] width 1446 height 582
click at [268, 47] on span "[DATE] - [DATE]" at bounding box center [283, 51] width 86 height 15
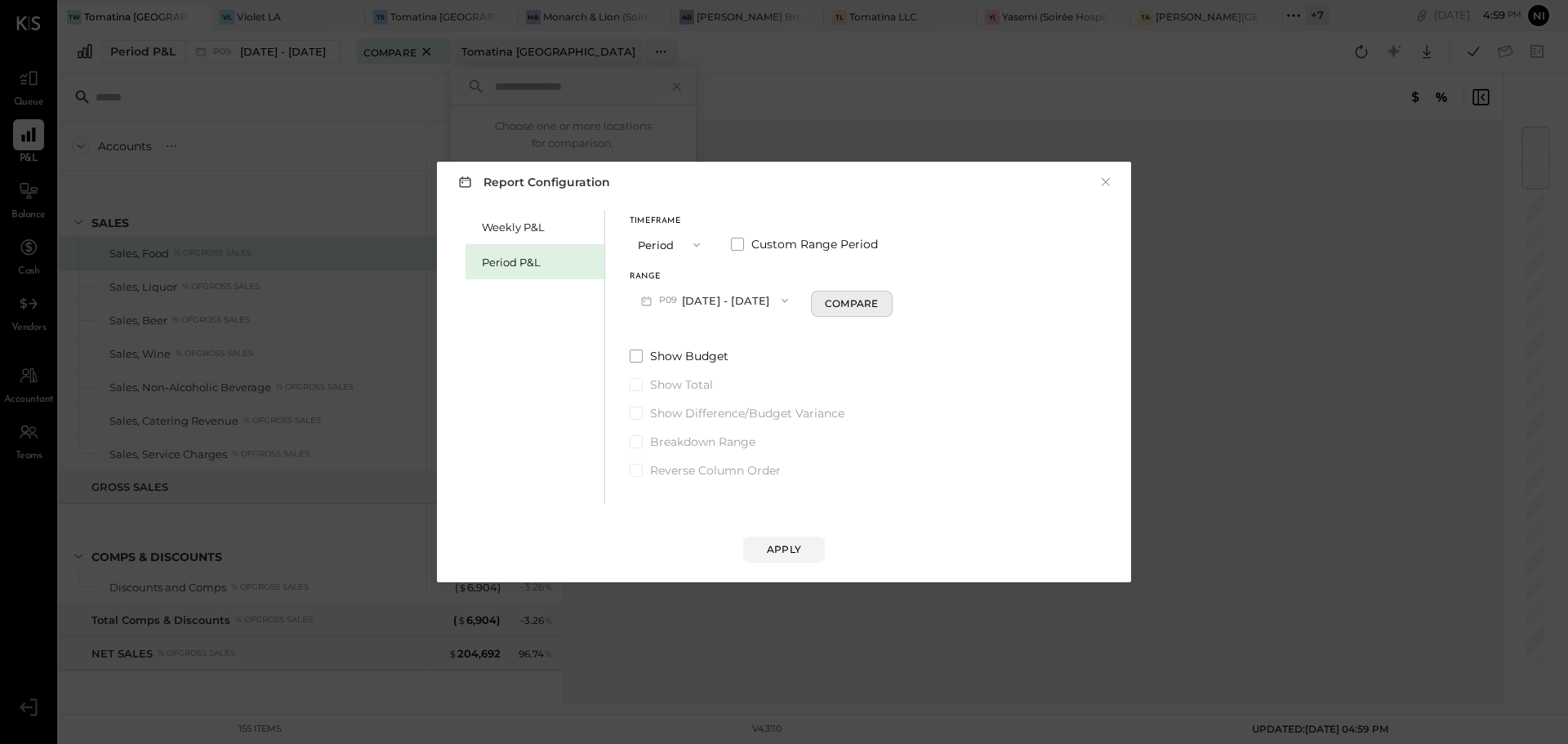
click at [876, 307] on div "Compare" at bounding box center [851, 302] width 53 height 14
click at [883, 300] on icon "button" at bounding box center [880, 301] width 5 height 9
type input "*"
click at [786, 549] on div "Apply" at bounding box center [784, 549] width 34 height 14
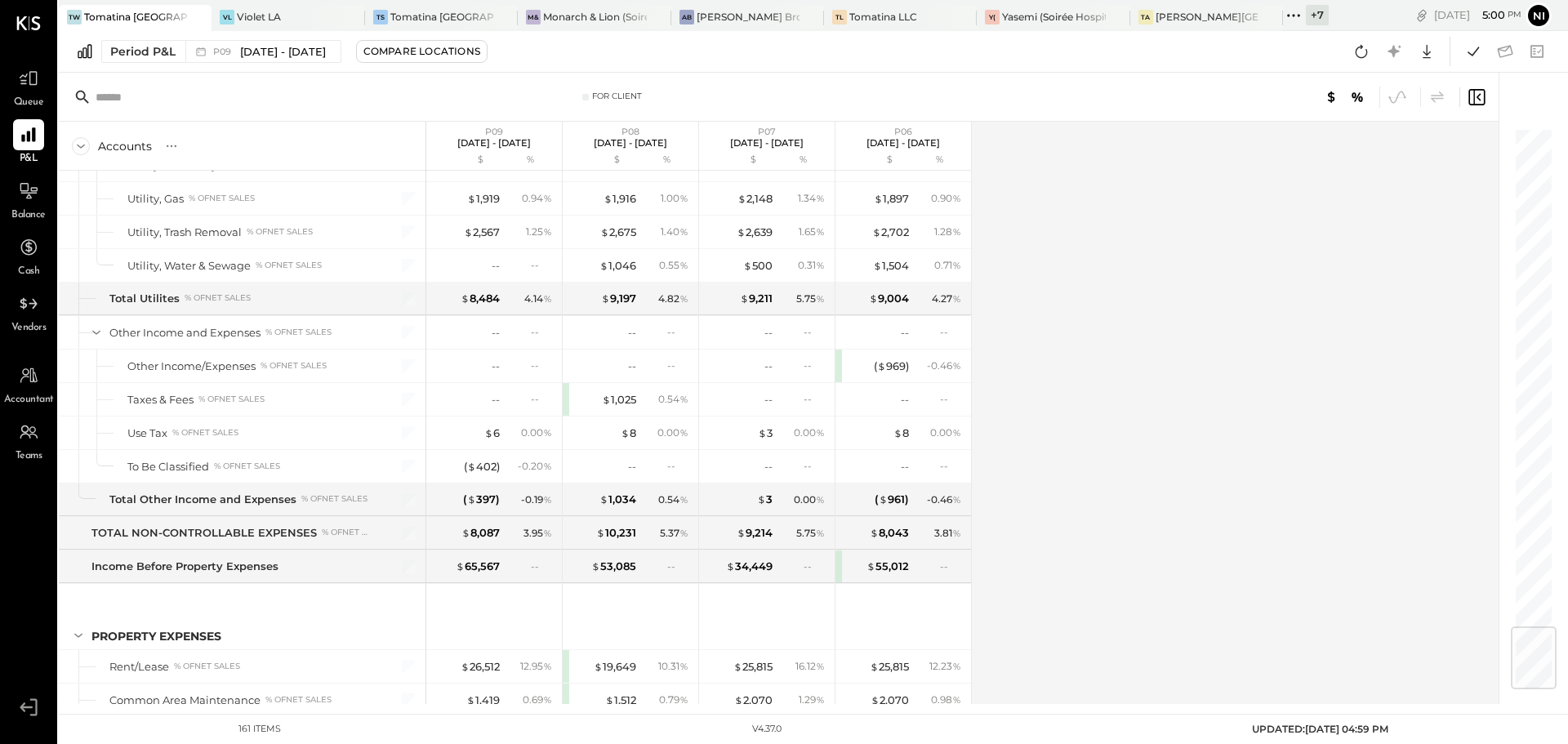
scroll to position [4222, 0]
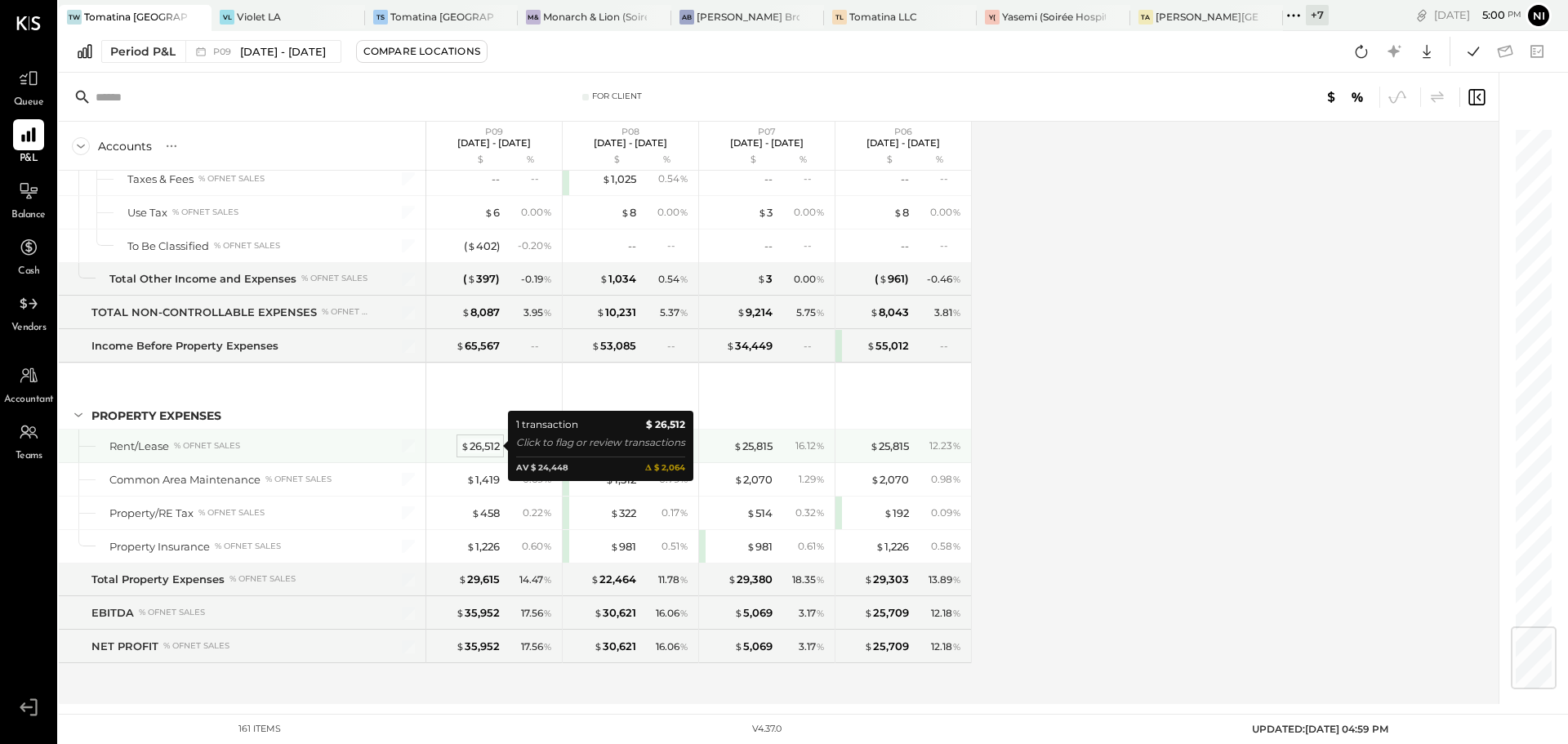
click at [487, 443] on div "$ 26,512" at bounding box center [479, 446] width 39 height 15
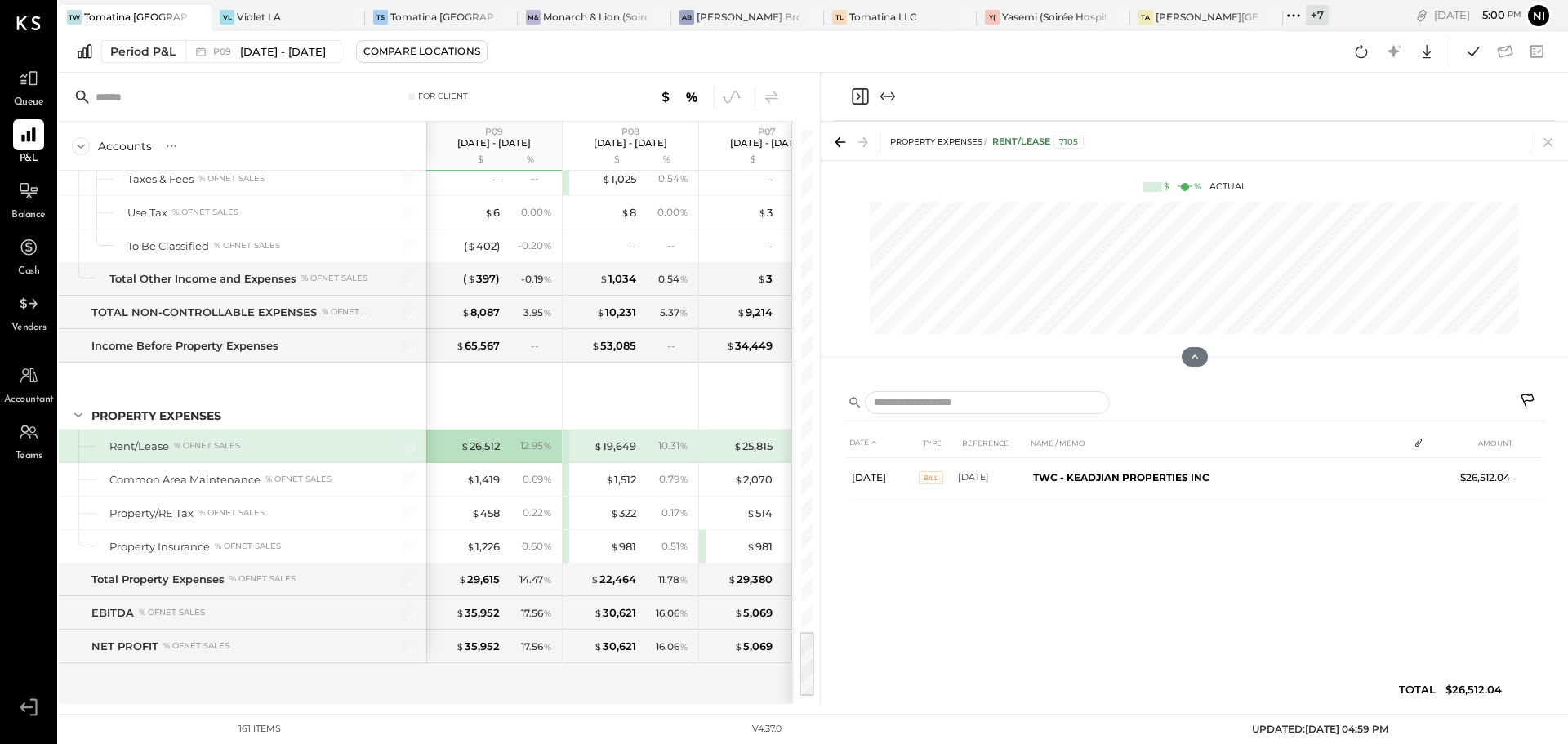
click at [1526, 397] on icon at bounding box center [1528, 403] width 20 height 20
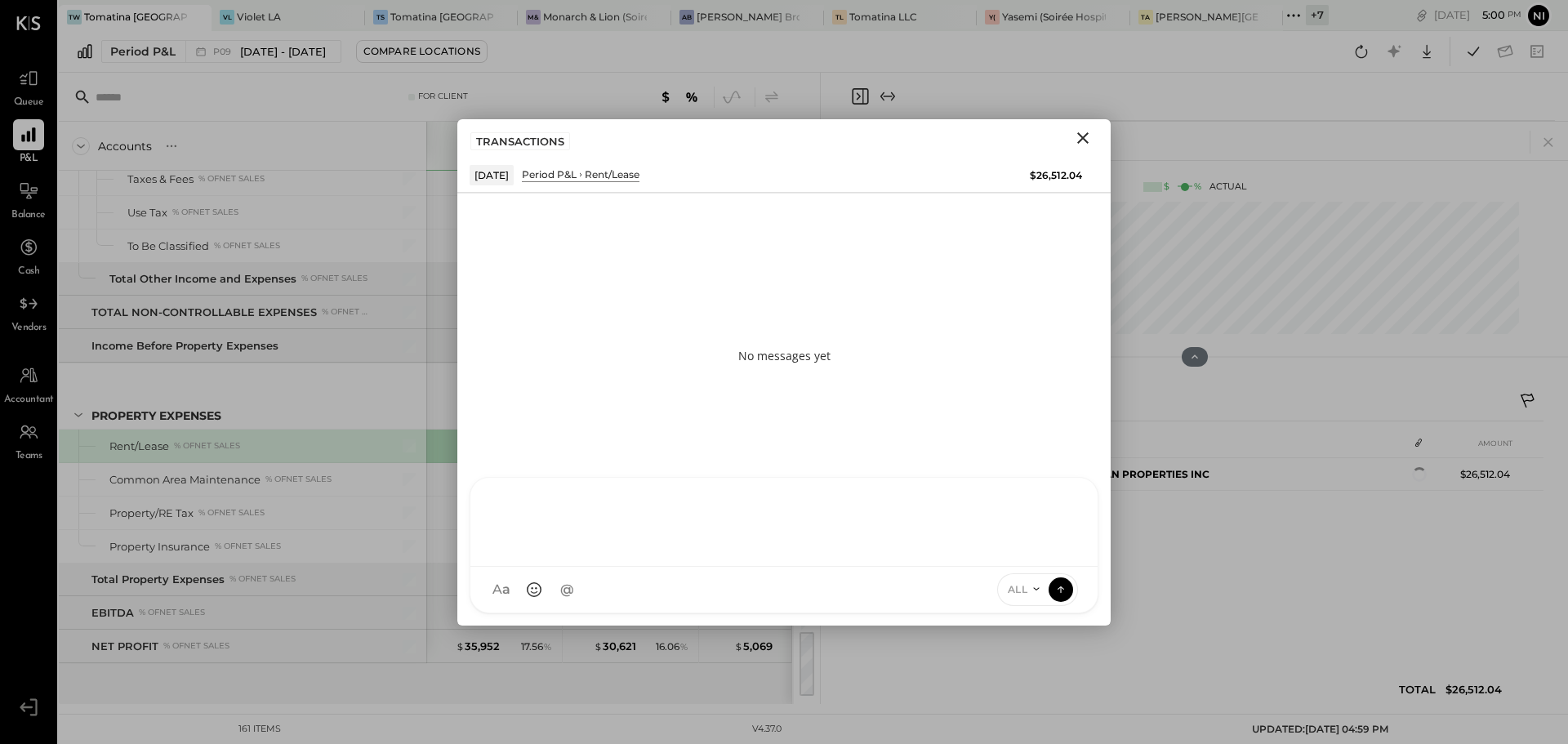
click at [517, 593] on div "NS [PERSON_NAME] D Darwin_Mejia CR [PERSON_NAME] R [PERSON_NAME] KT [PERSON_NAM…" at bounding box center [784, 544] width 628 height 136
click at [738, 498] on div "**********" at bounding box center [784, 520] width 594 height 65
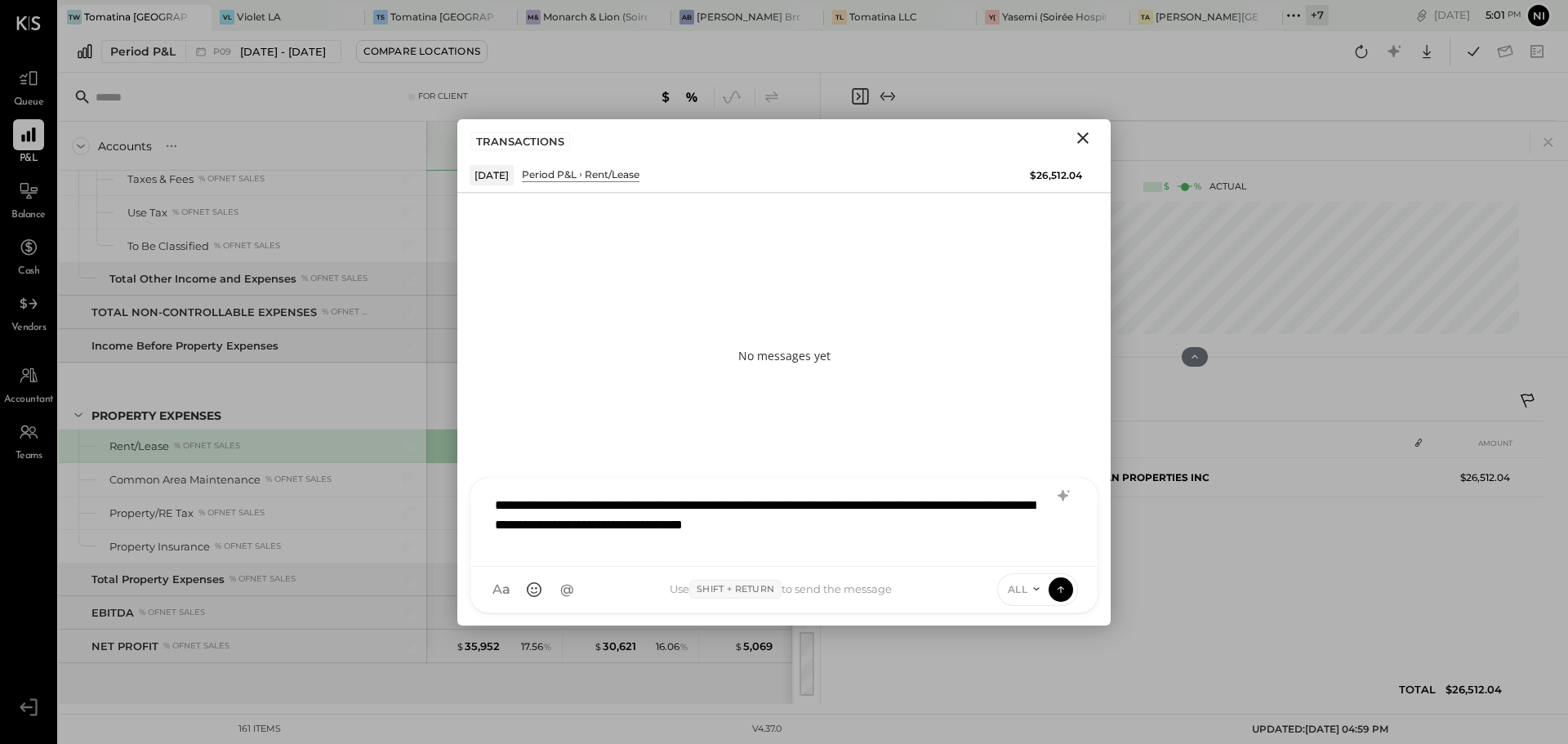
click at [1026, 585] on span "ALL" at bounding box center [1017, 589] width 21 height 14
click at [1036, 545] on div "INTERNAL" at bounding box center [1045, 549] width 97 height 27
click at [974, 543] on div "**********" at bounding box center [784, 520] width 594 height 65
click at [1062, 497] on icon at bounding box center [1062, 495] width 11 height 12
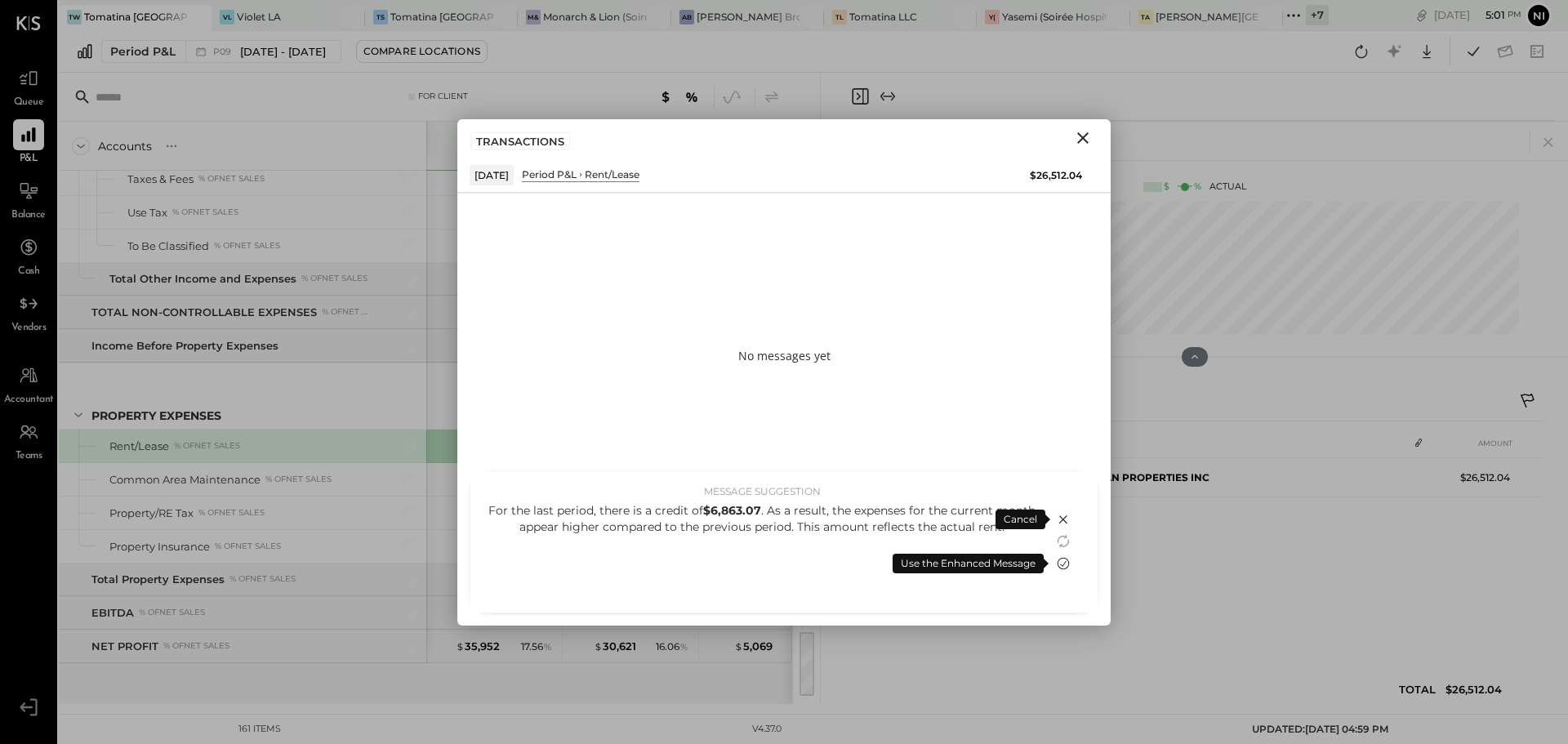
click at [1063, 560] on icon at bounding box center [1063, 563] width 20 height 20
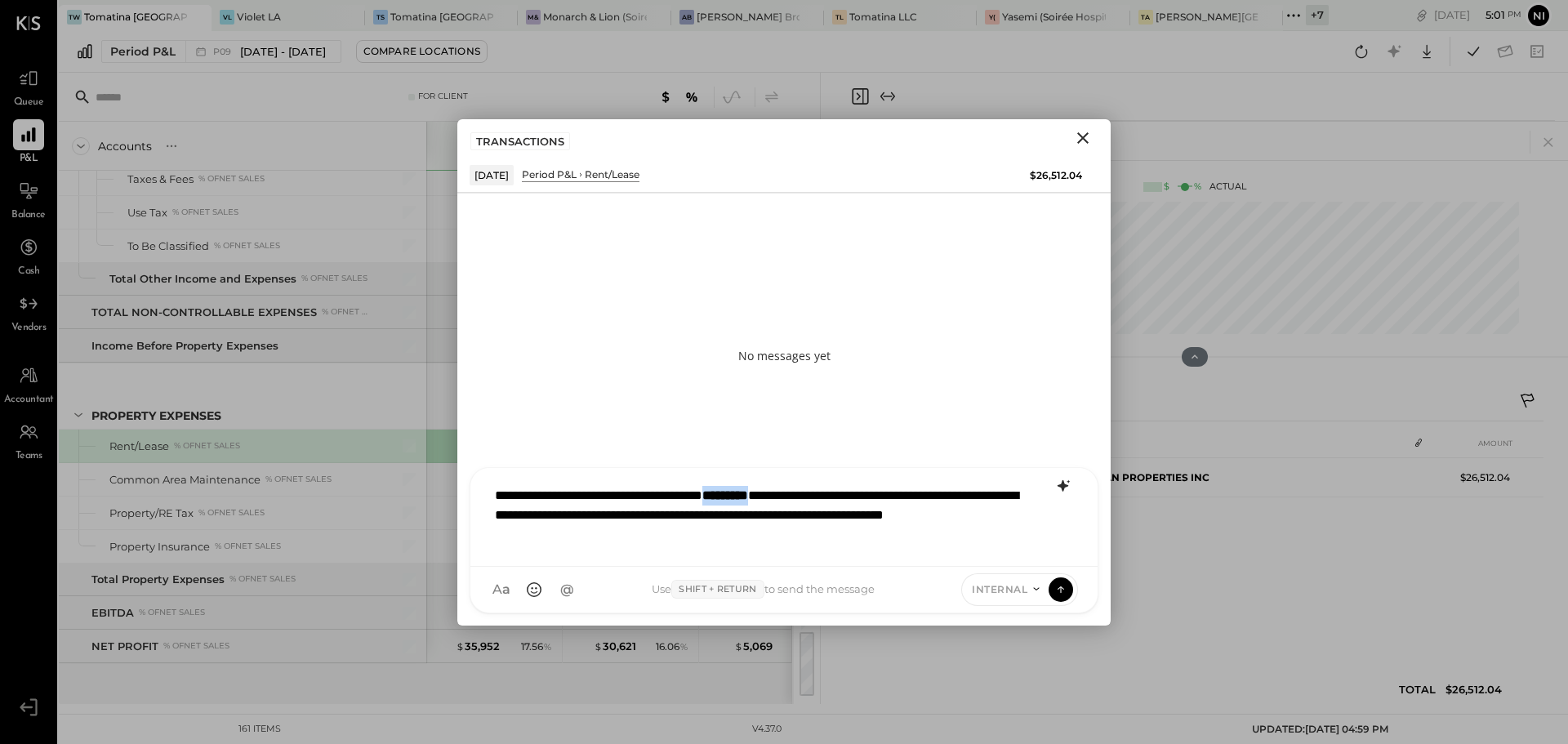
drag, startPoint x: 805, startPoint y: 493, endPoint x: 739, endPoint y: 495, distance: 66.0
click at [738, 495] on div "**********" at bounding box center [784, 515] width 594 height 75
click at [886, 499] on div "**********" at bounding box center [784, 515] width 594 height 75
drag, startPoint x: 805, startPoint y: 491, endPoint x: 741, endPoint y: 496, distance: 64.2
click at [741, 496] on div "**********" at bounding box center [784, 515] width 594 height 75
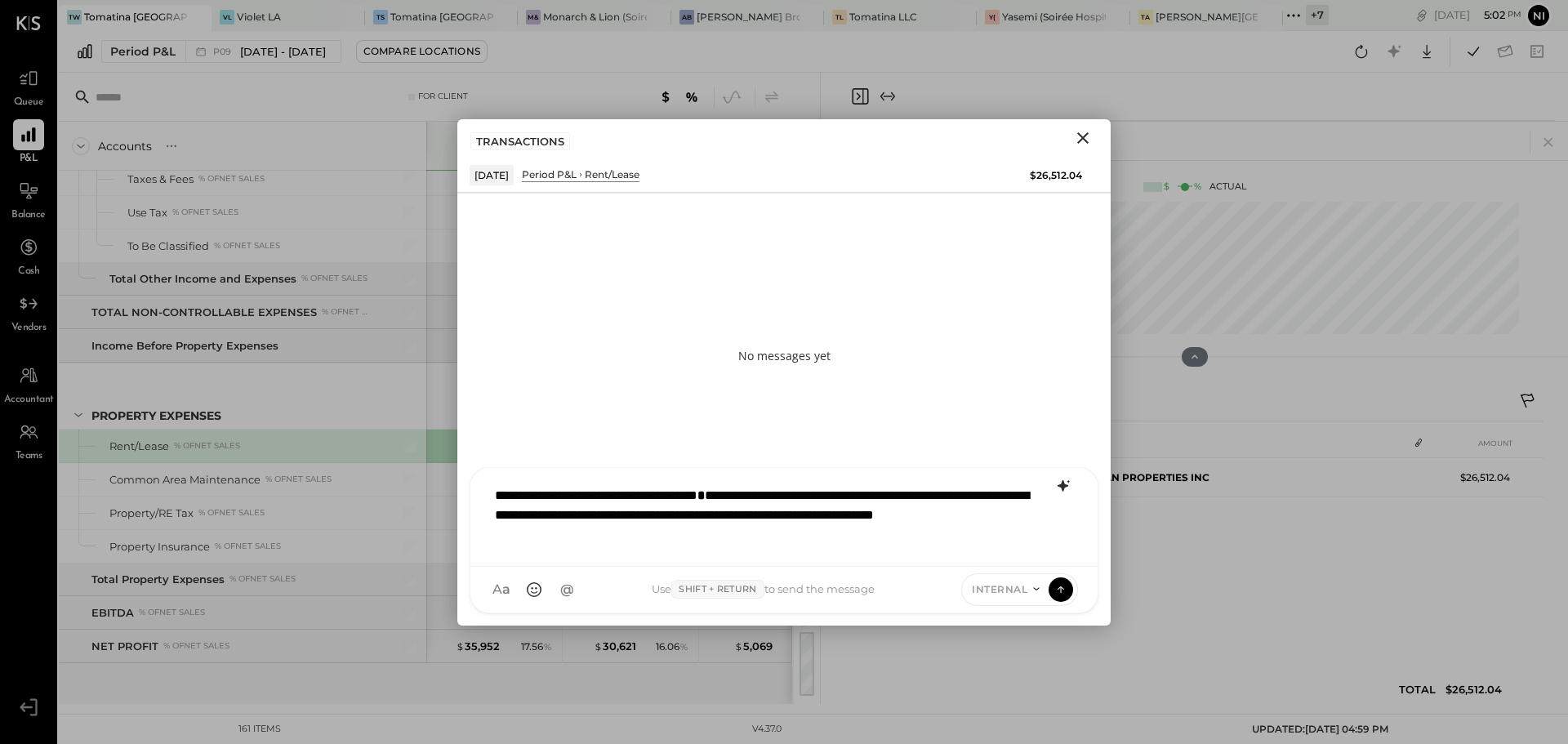
click at [799, 508] on div "**********" at bounding box center [784, 515] width 594 height 75
click at [1057, 583] on icon at bounding box center [1061, 589] width 14 height 16
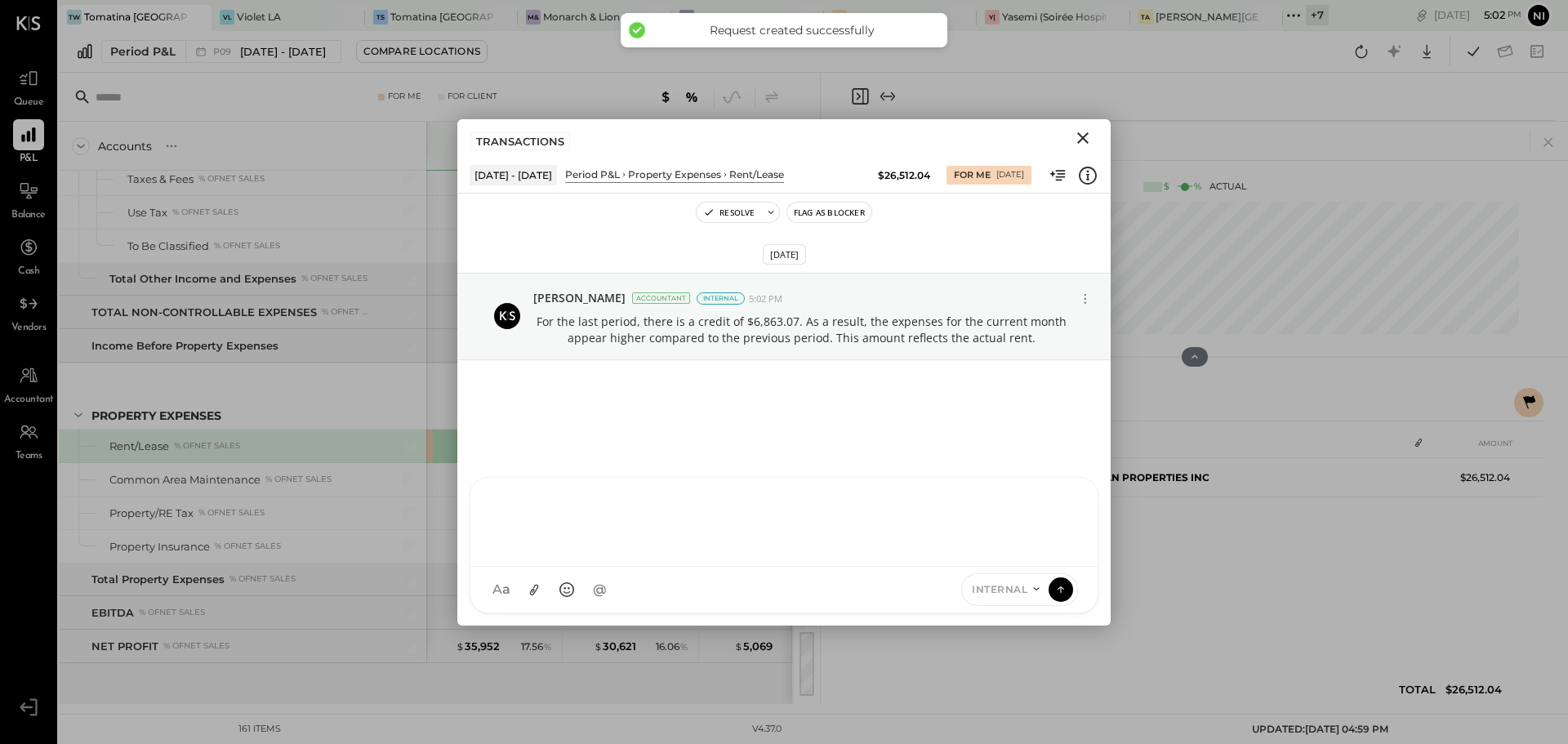
click at [1081, 136] on icon "Close" at bounding box center [1082, 138] width 12 height 12
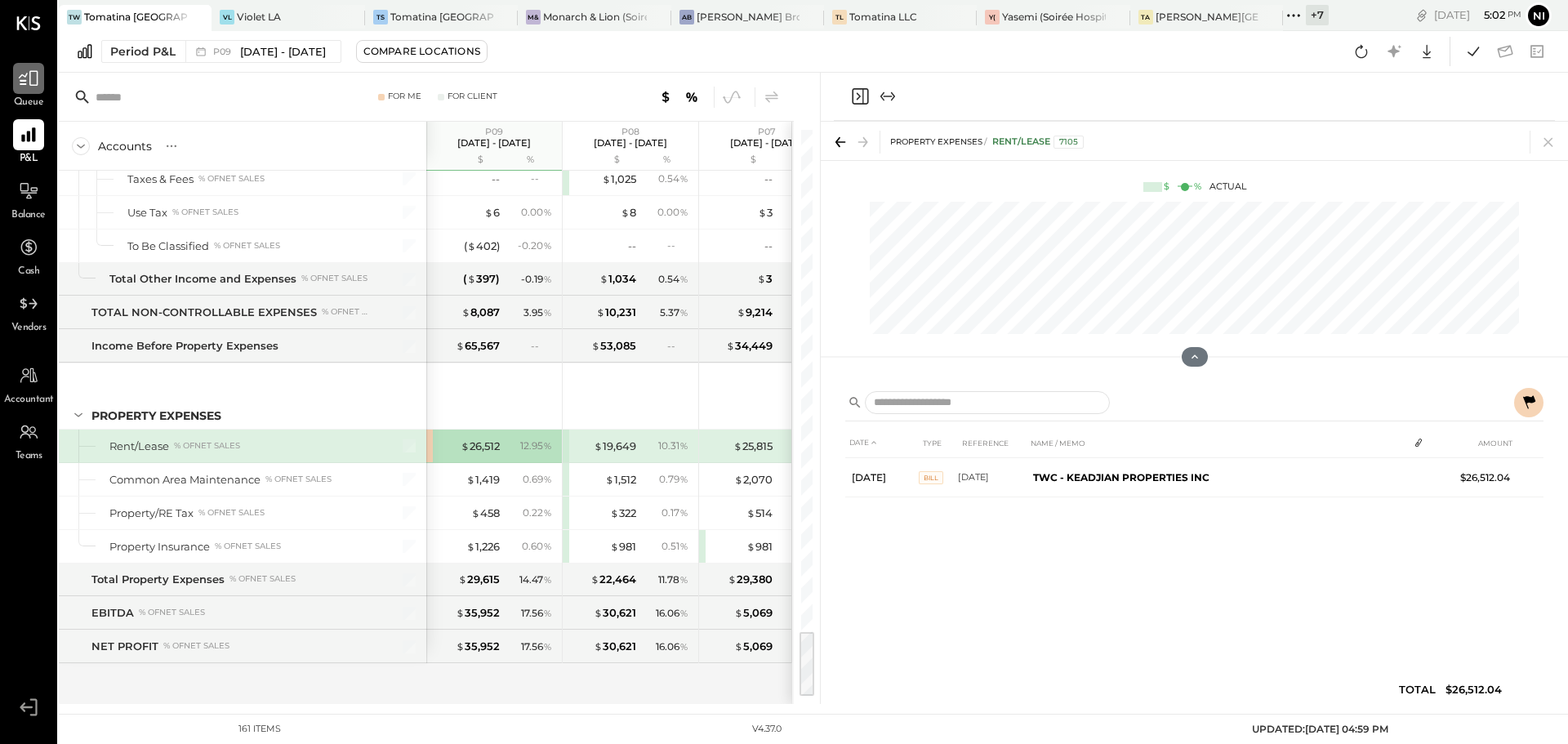
click at [21, 73] on icon at bounding box center [29, 79] width 22 height 22
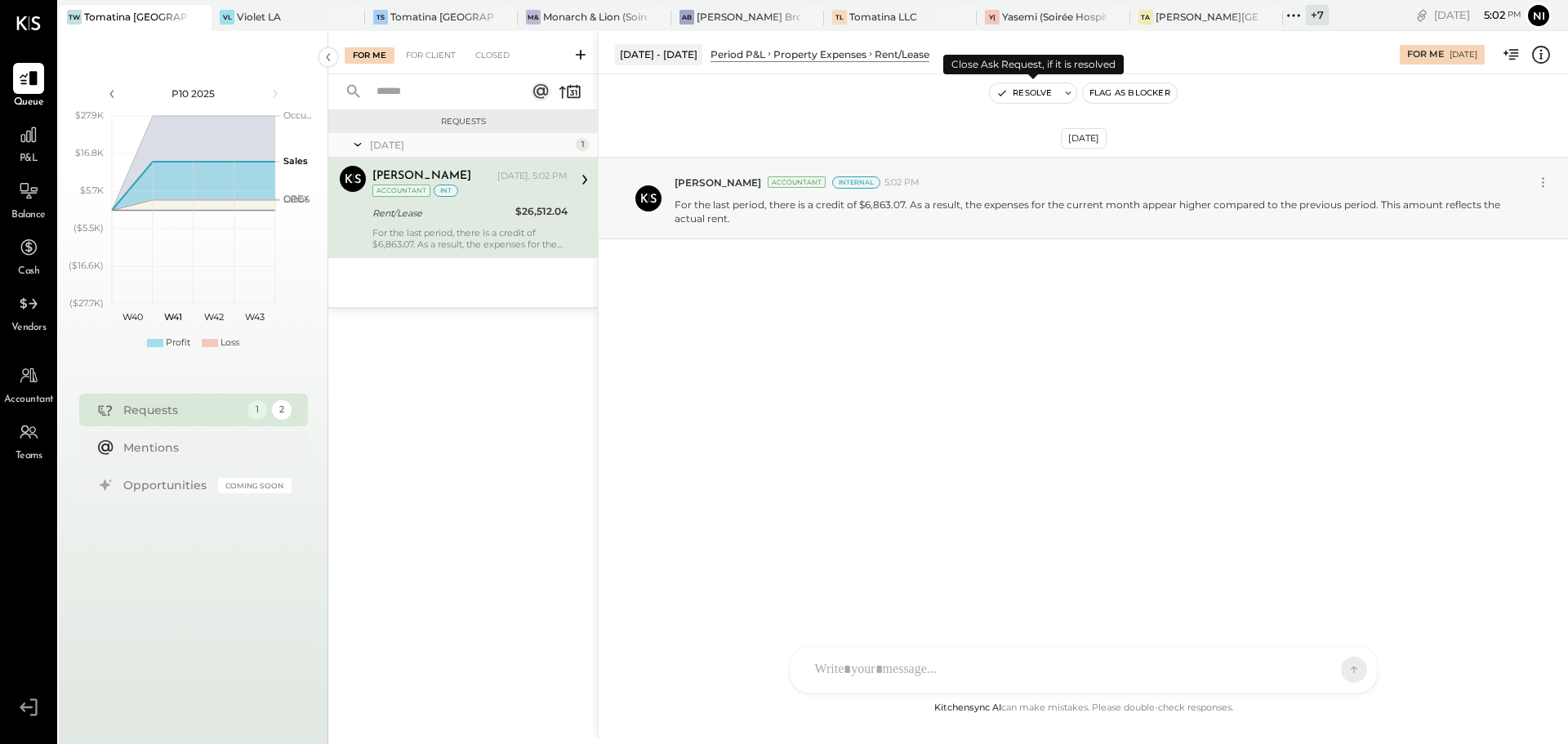
drag, startPoint x: 1051, startPoint y: 88, endPoint x: 1054, endPoint y: 116, distance: 28.2
click at [1052, 88] on button "Resolve" at bounding box center [1024, 93] width 69 height 20
